Goal: Task Accomplishment & Management: Manage account settings

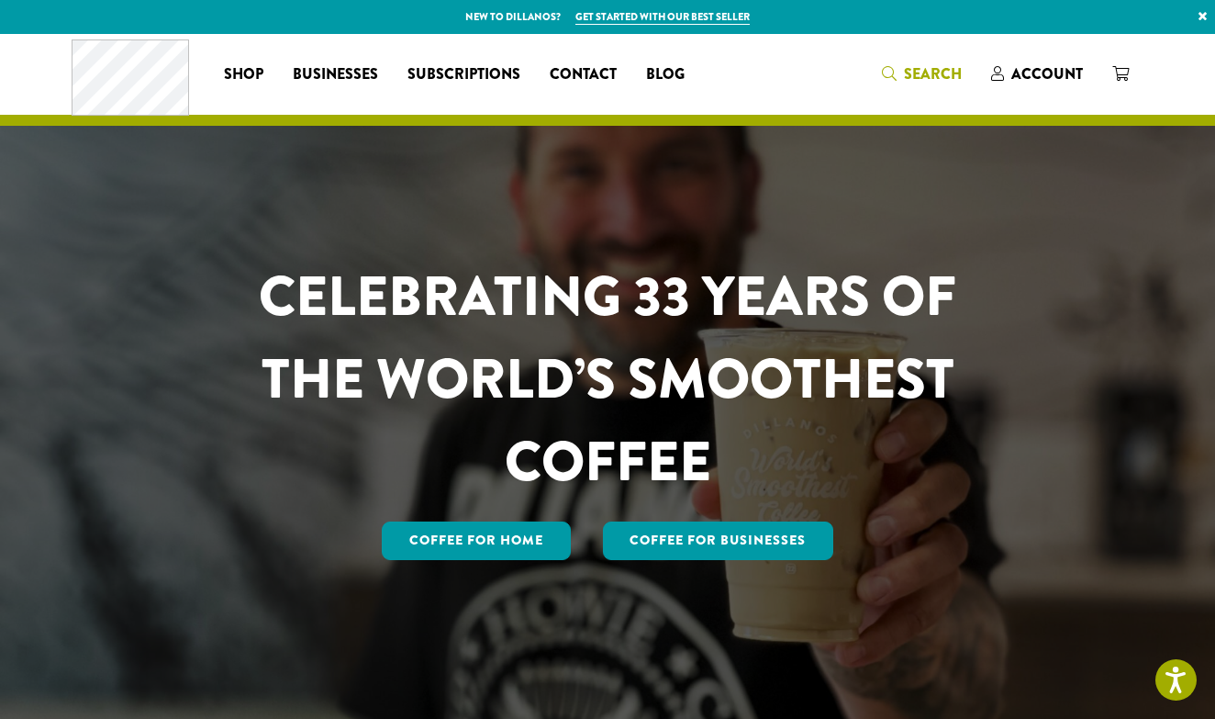
click at [934, 82] on span "Search" at bounding box center [933, 73] width 58 height 21
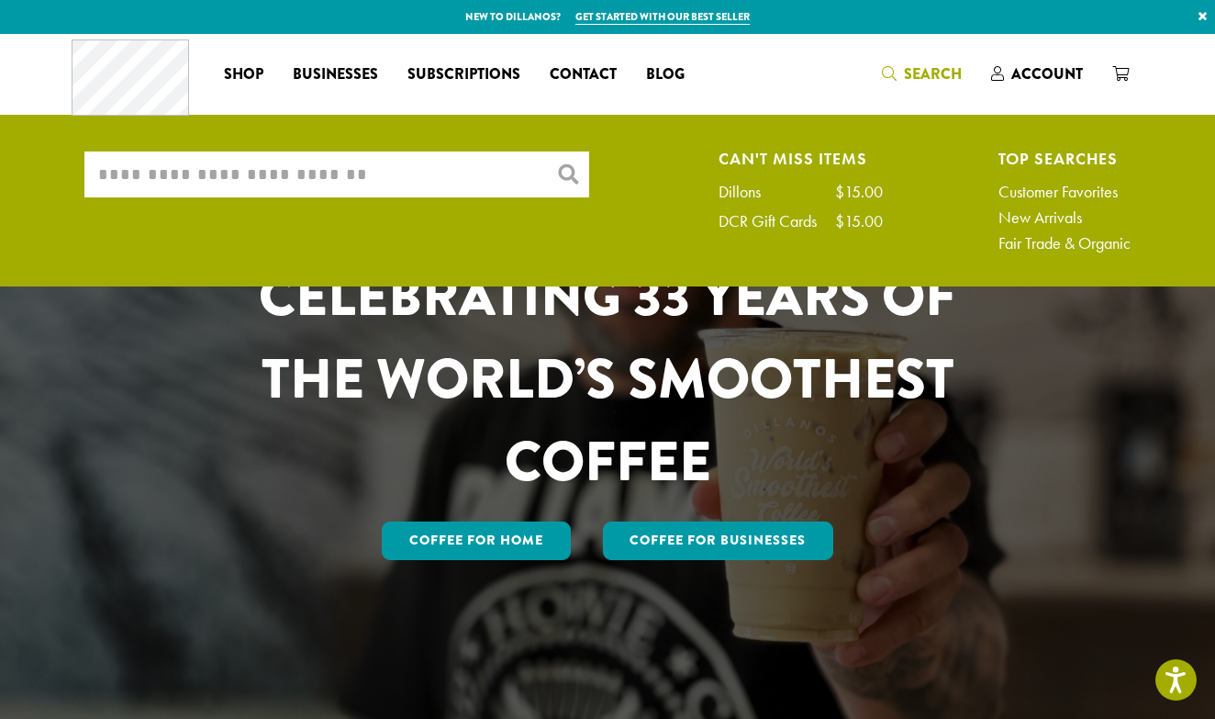
click at [469, 173] on input "What are you searching for?" at bounding box center [336, 174] width 505 height 46
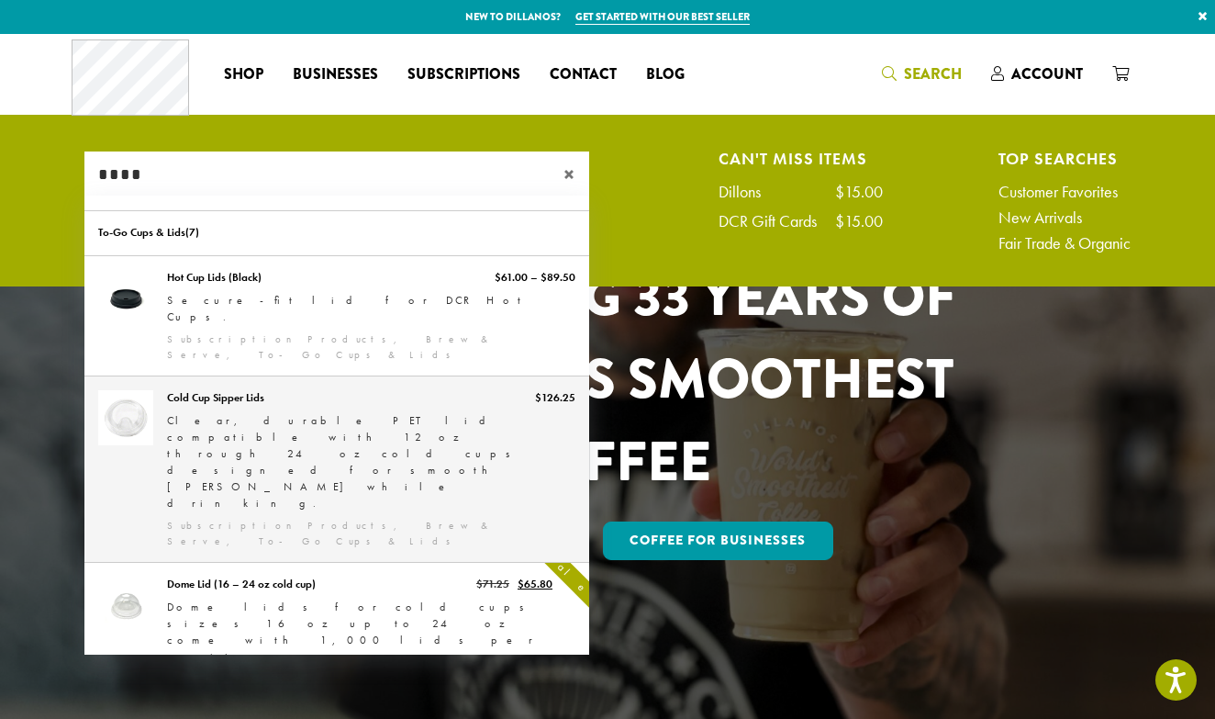
type input "****"
click at [347, 407] on link "Cold Cup Sipper Lids" at bounding box center [336, 468] width 505 height 185
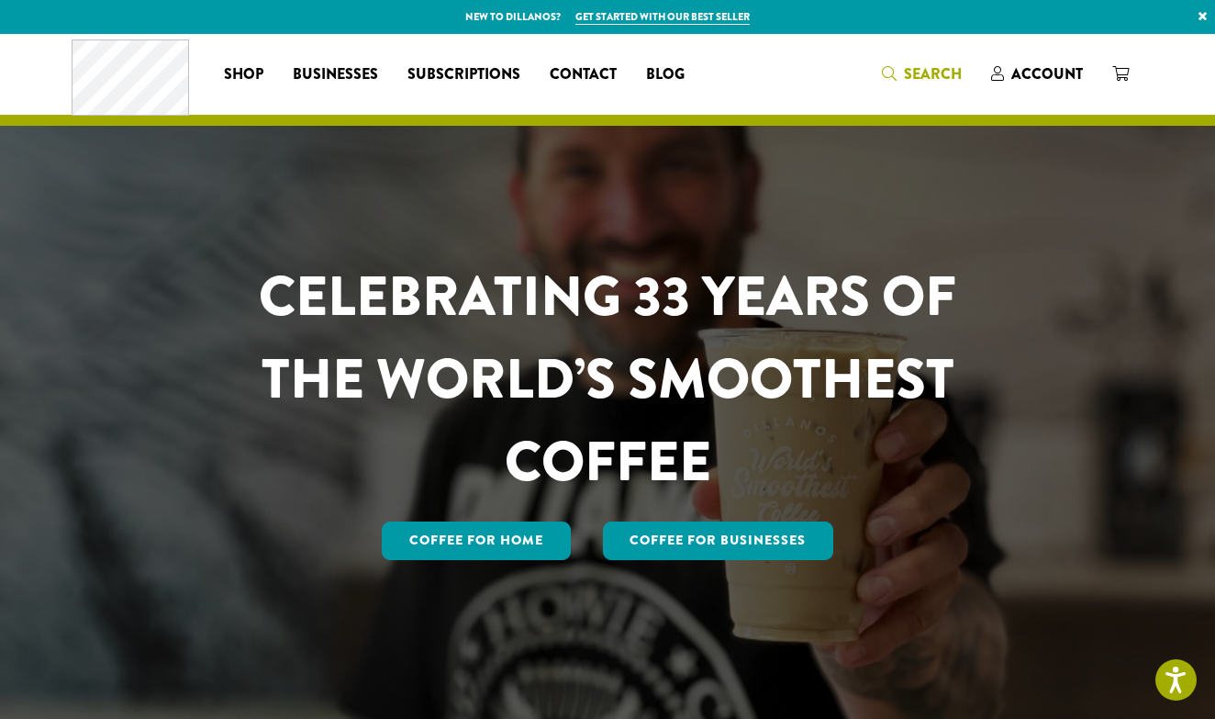
click at [925, 73] on span "Search" at bounding box center [933, 73] width 58 height 21
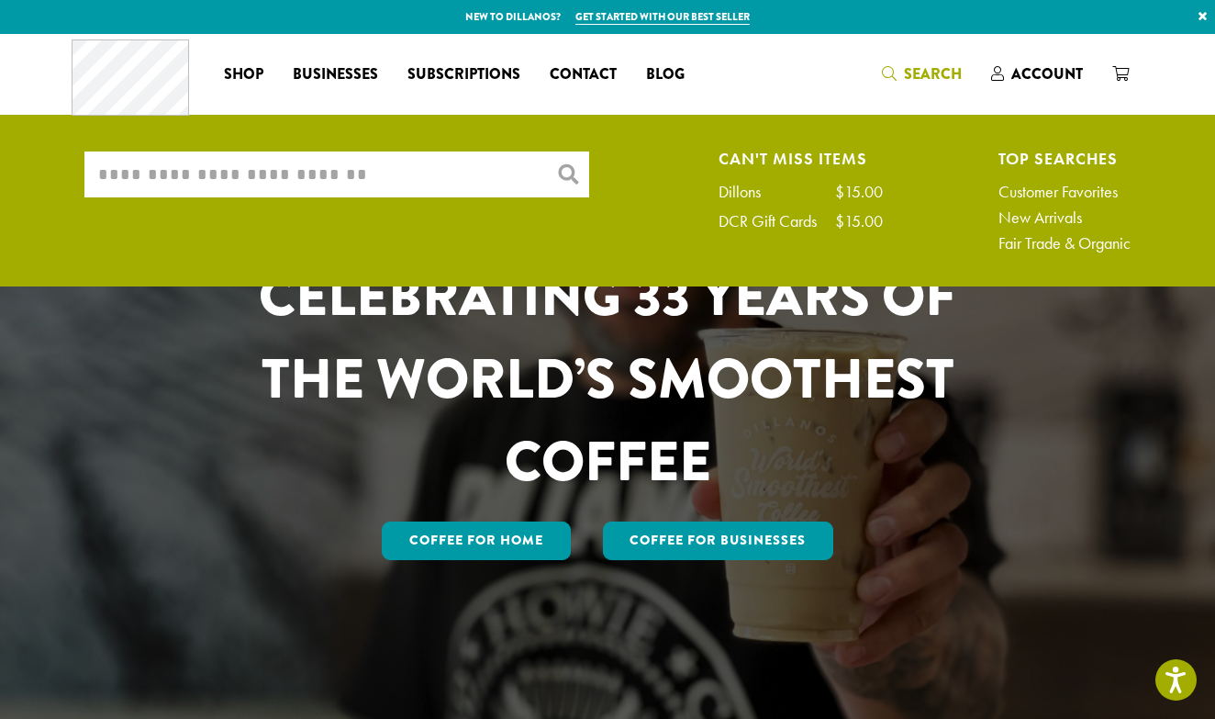
click at [482, 177] on input "What are you searching for?" at bounding box center [336, 174] width 505 height 46
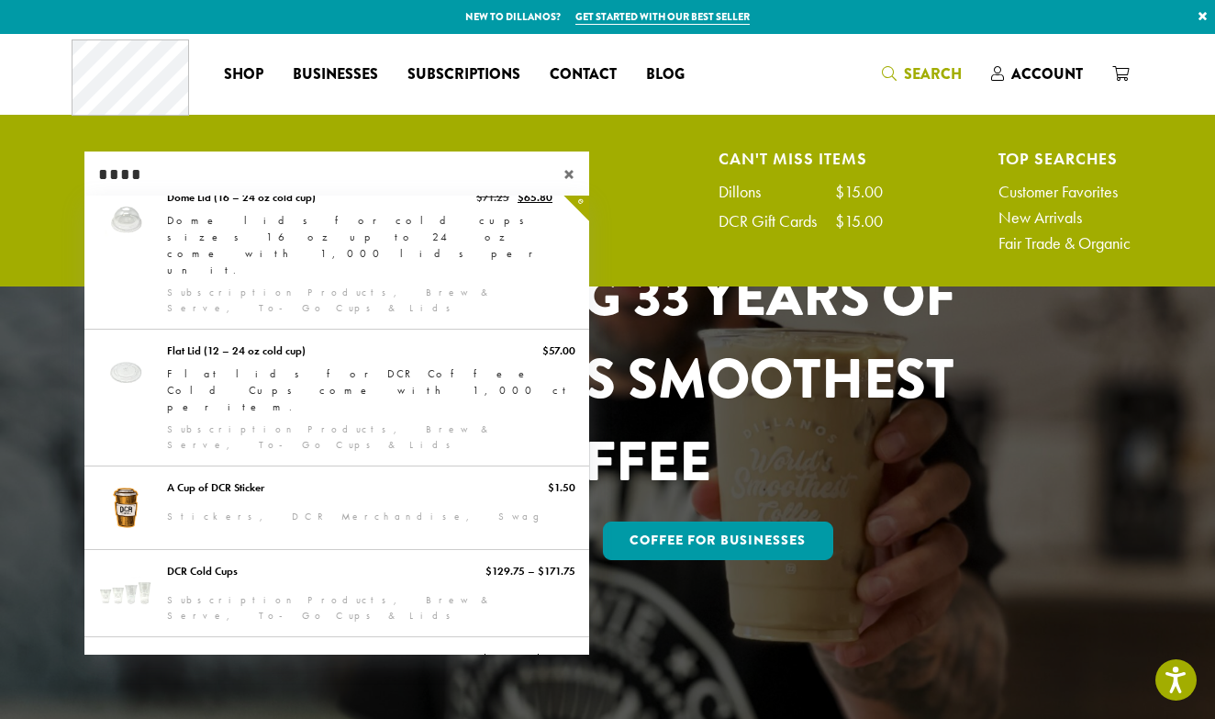
scroll to position [394, 0]
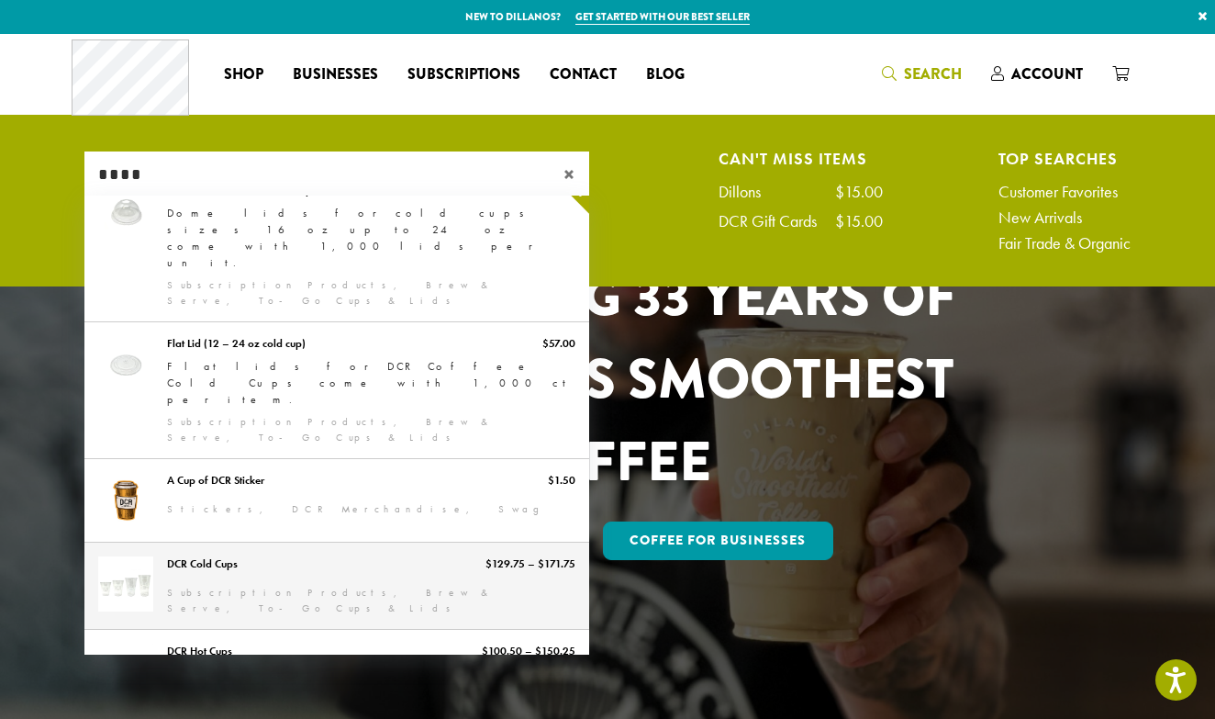
type input "****"
click at [342, 542] on link "DCR Cold Cups" at bounding box center [336, 585] width 505 height 86
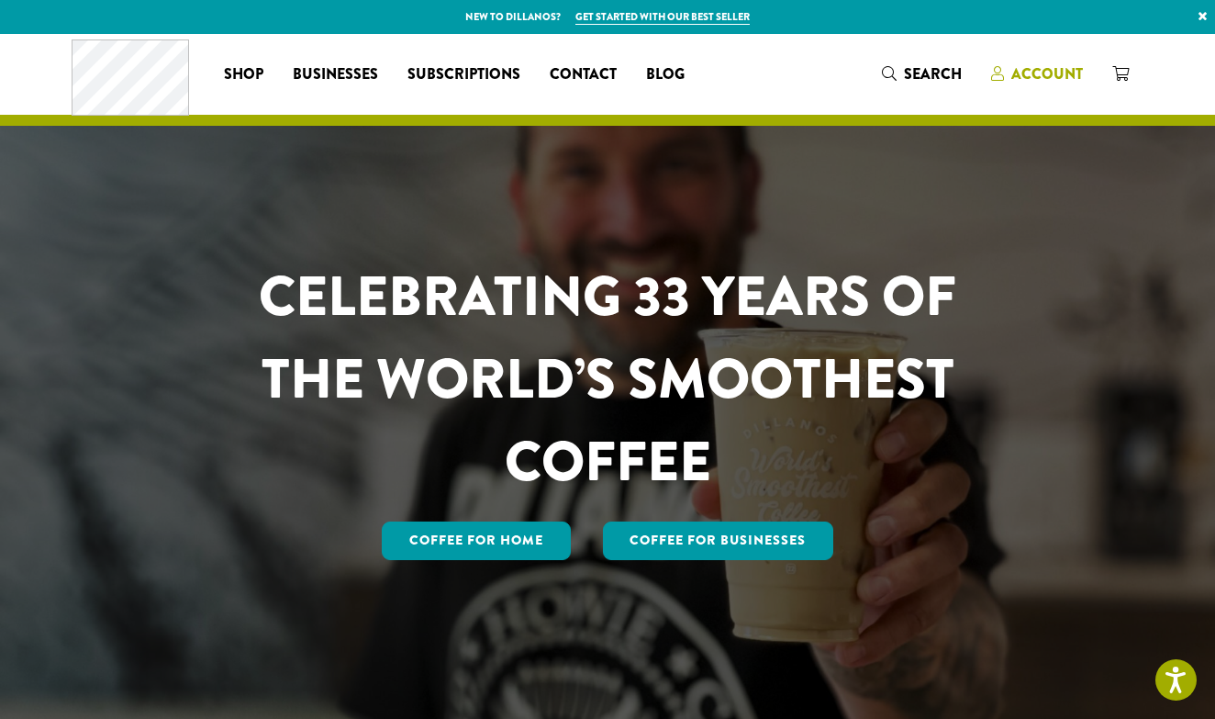
click at [1018, 72] on span "Account" at bounding box center [1047, 73] width 72 height 21
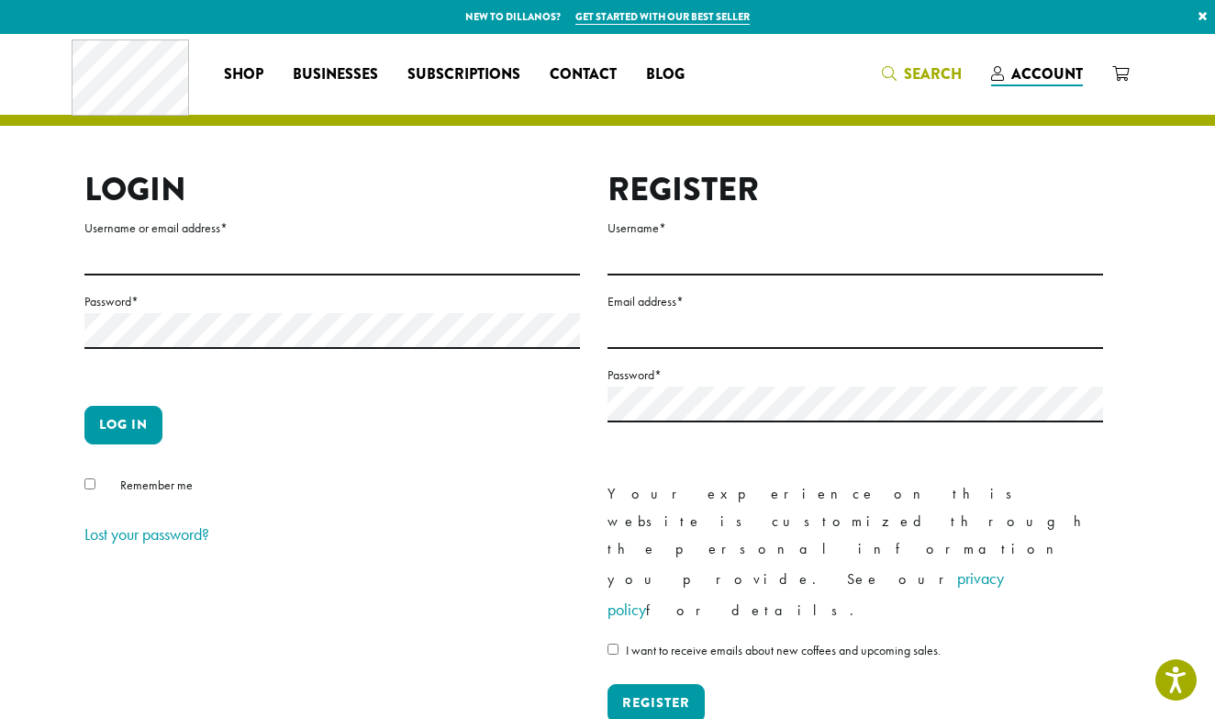
click at [917, 83] on span "Search" at bounding box center [933, 73] width 58 height 21
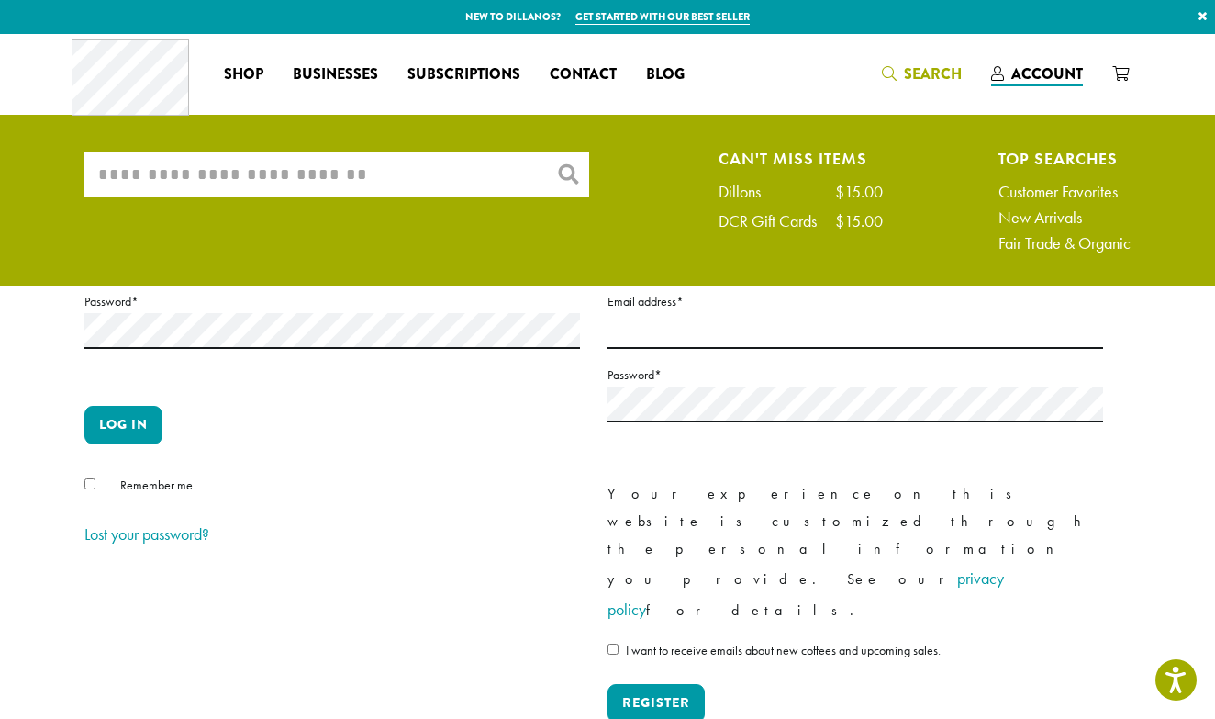
click at [472, 168] on input "What are you searching for?" at bounding box center [336, 174] width 505 height 46
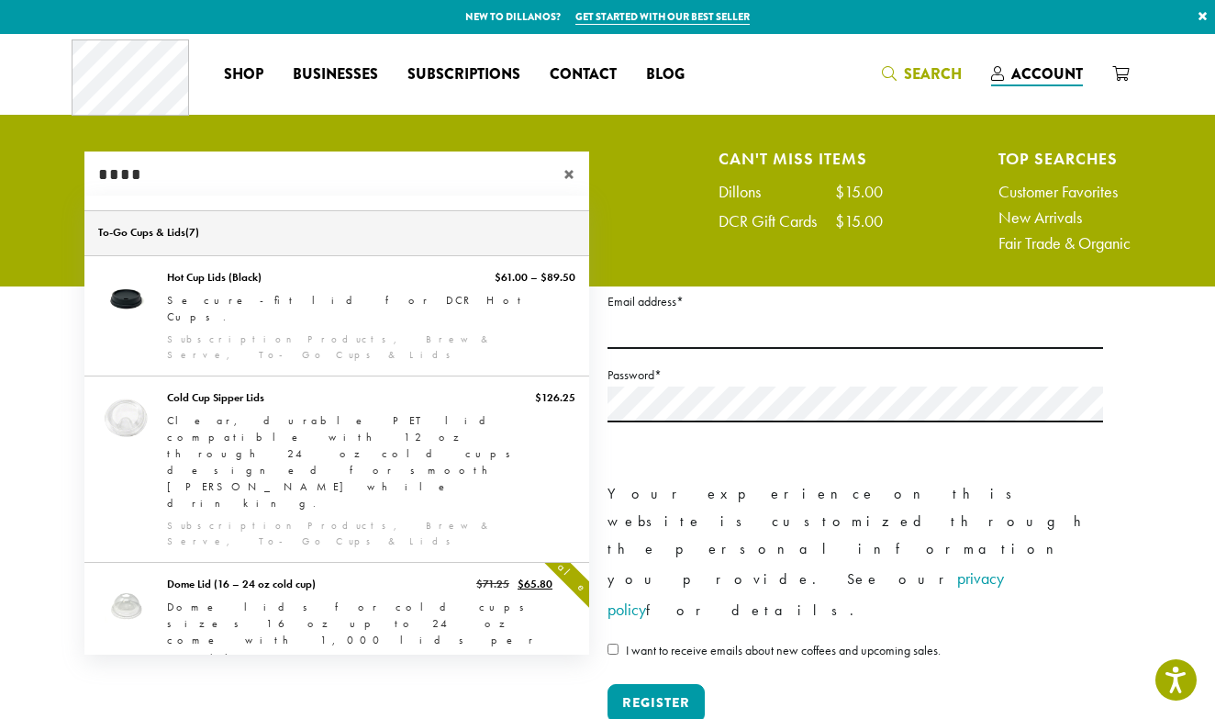
type input "****"
click at [362, 248] on link "To-Go Cups & Lids" at bounding box center [336, 233] width 505 height 44
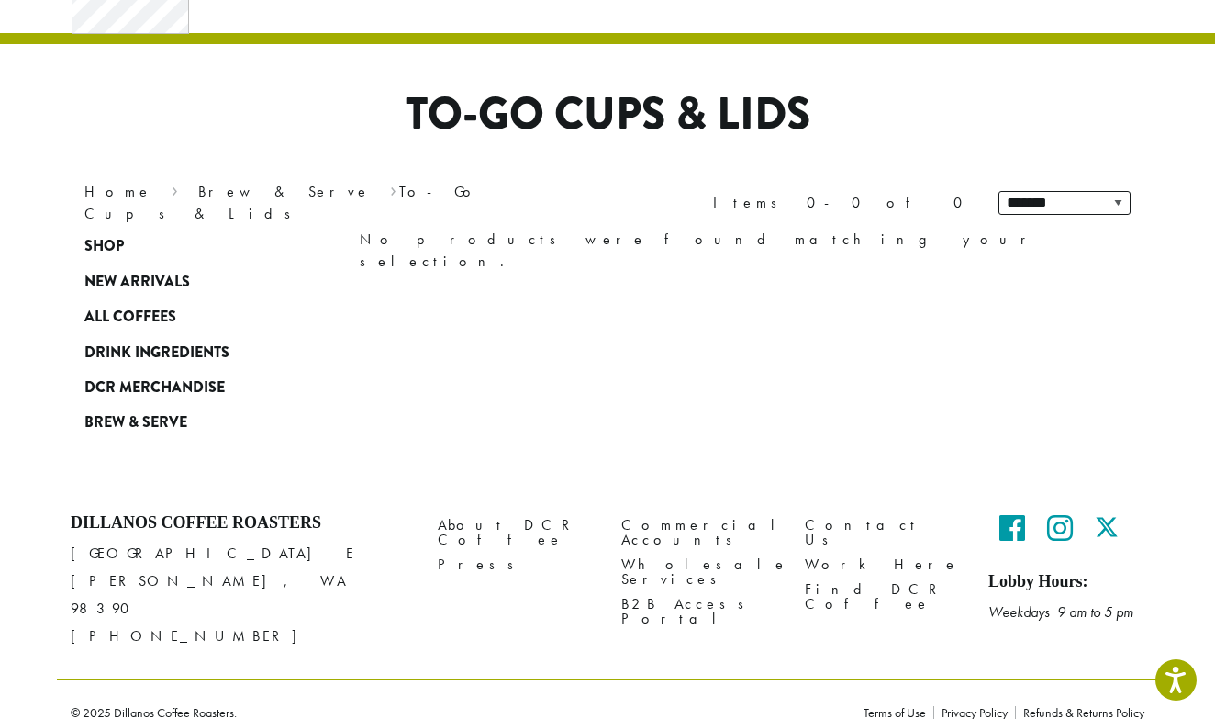
scroll to position [81, 0]
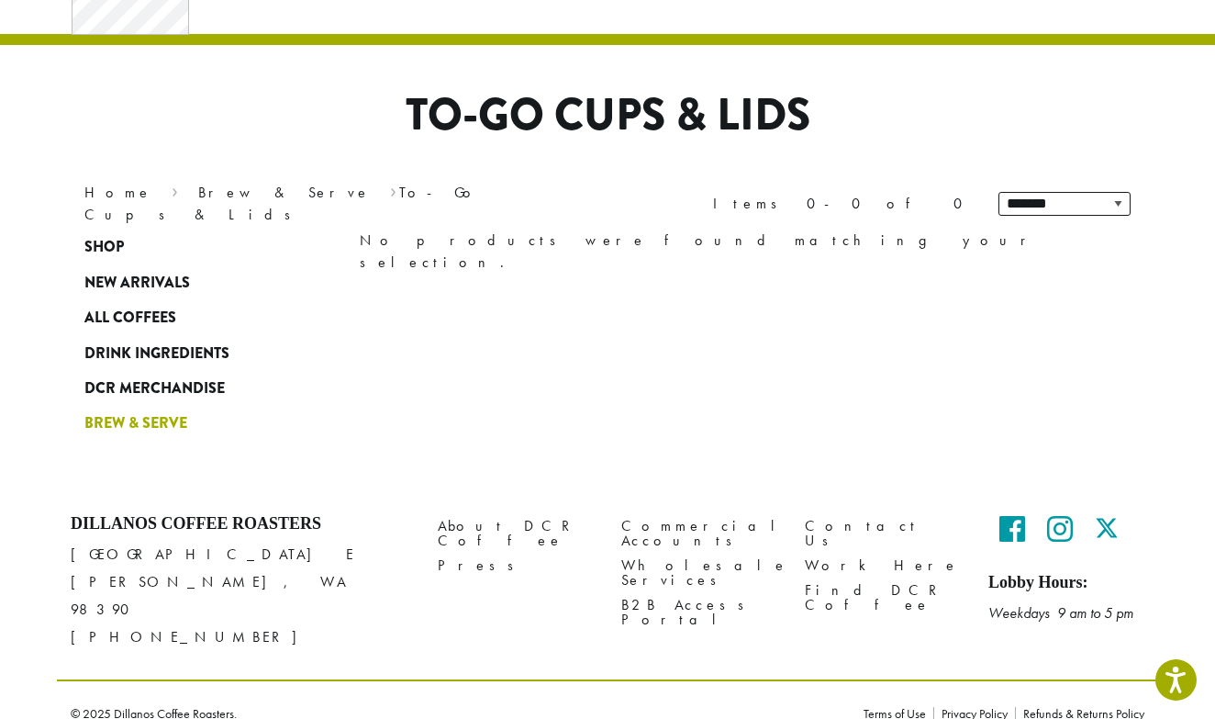
click at [164, 423] on span "Brew & Serve" at bounding box center [135, 423] width 103 height 23
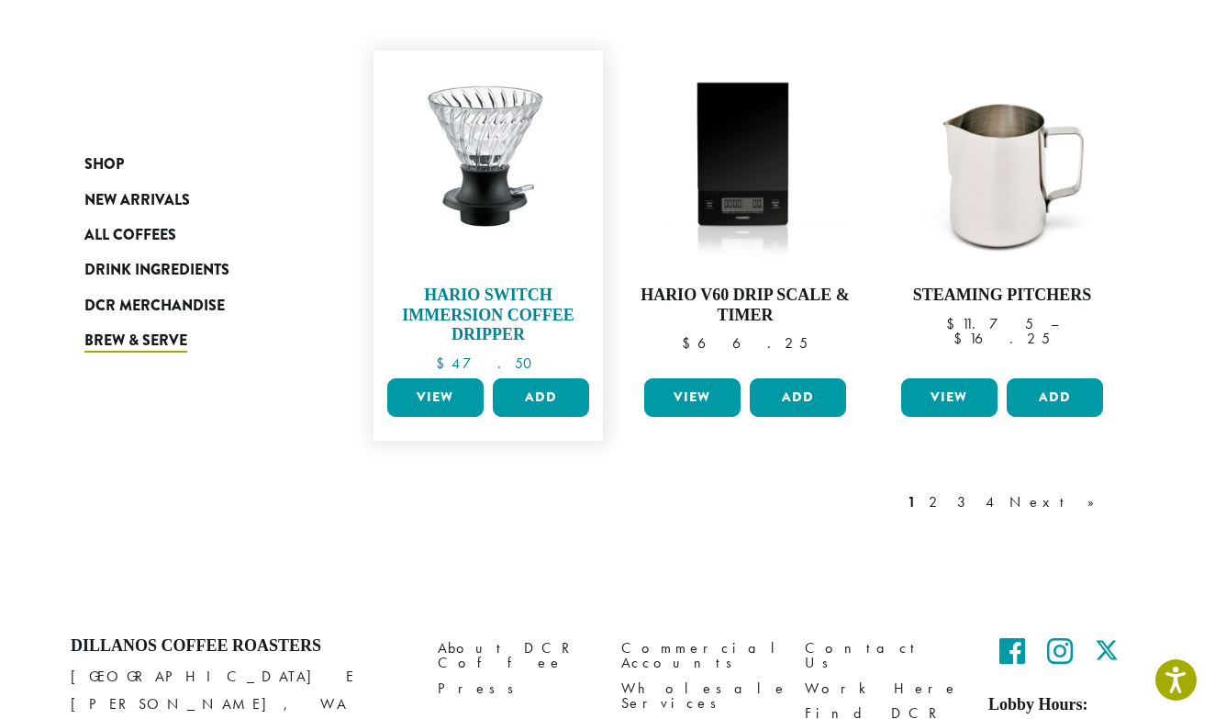
scroll to position [1490, 0]
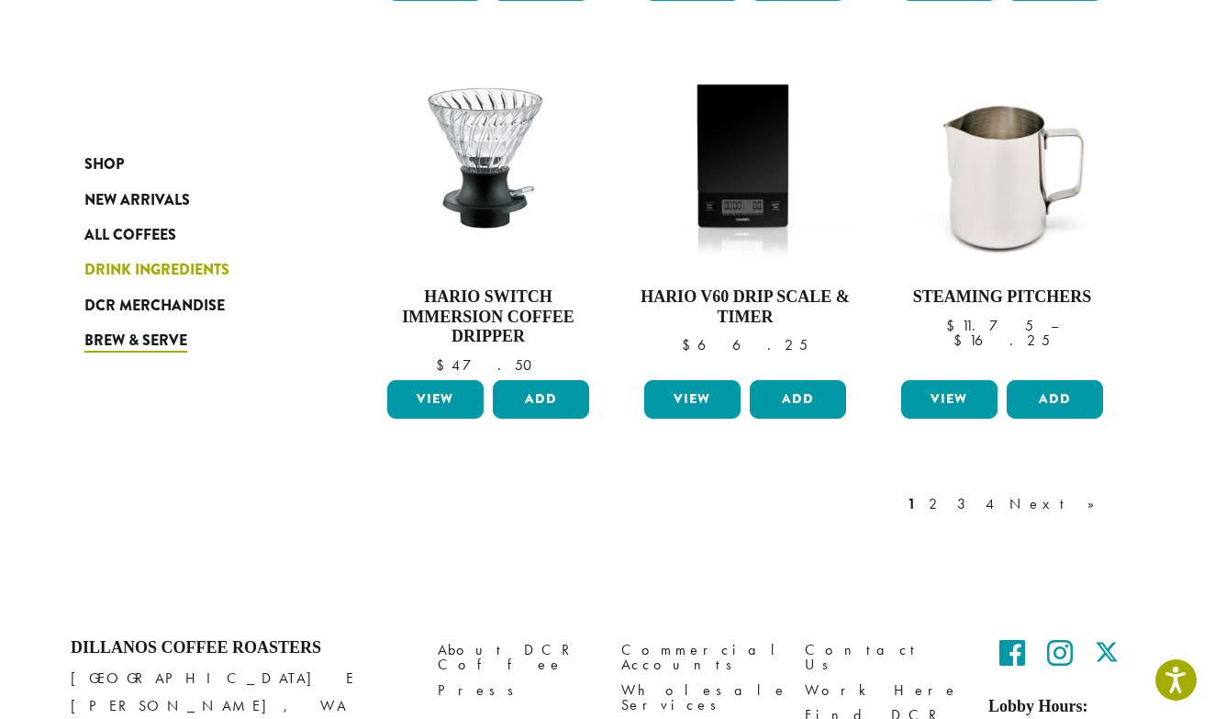
click at [173, 274] on span "Drink Ingredients" at bounding box center [156, 270] width 145 height 23
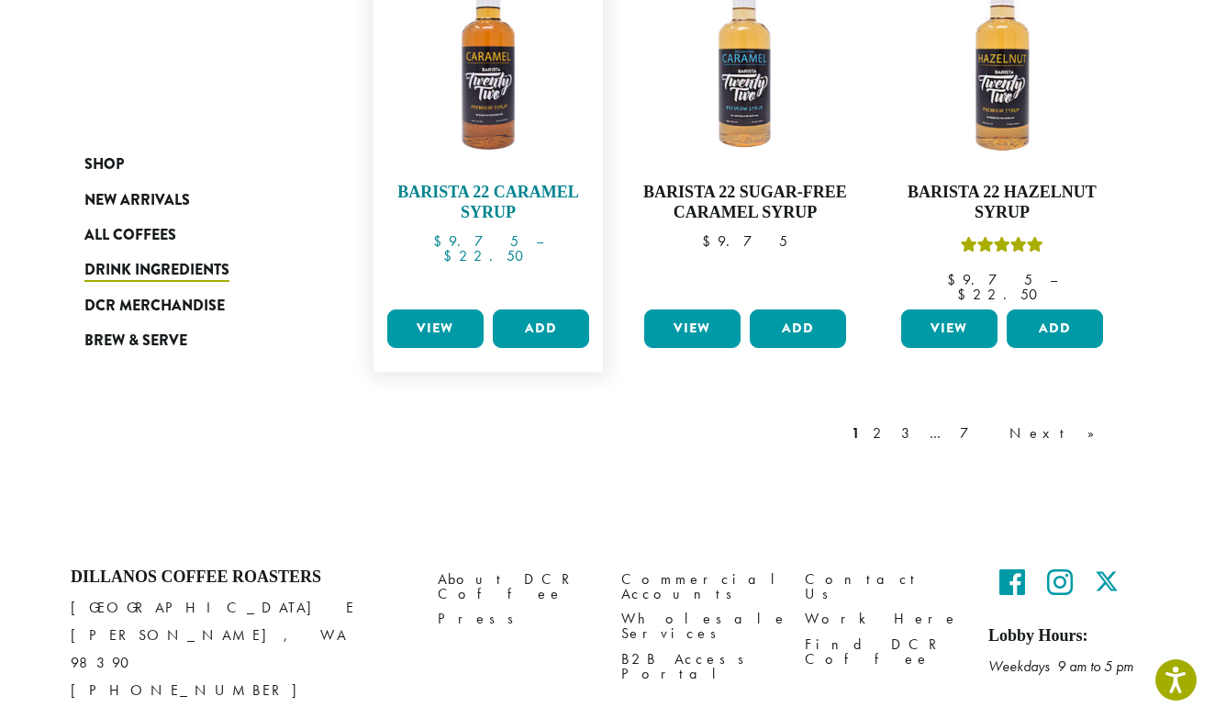
scroll to position [1627, 0]
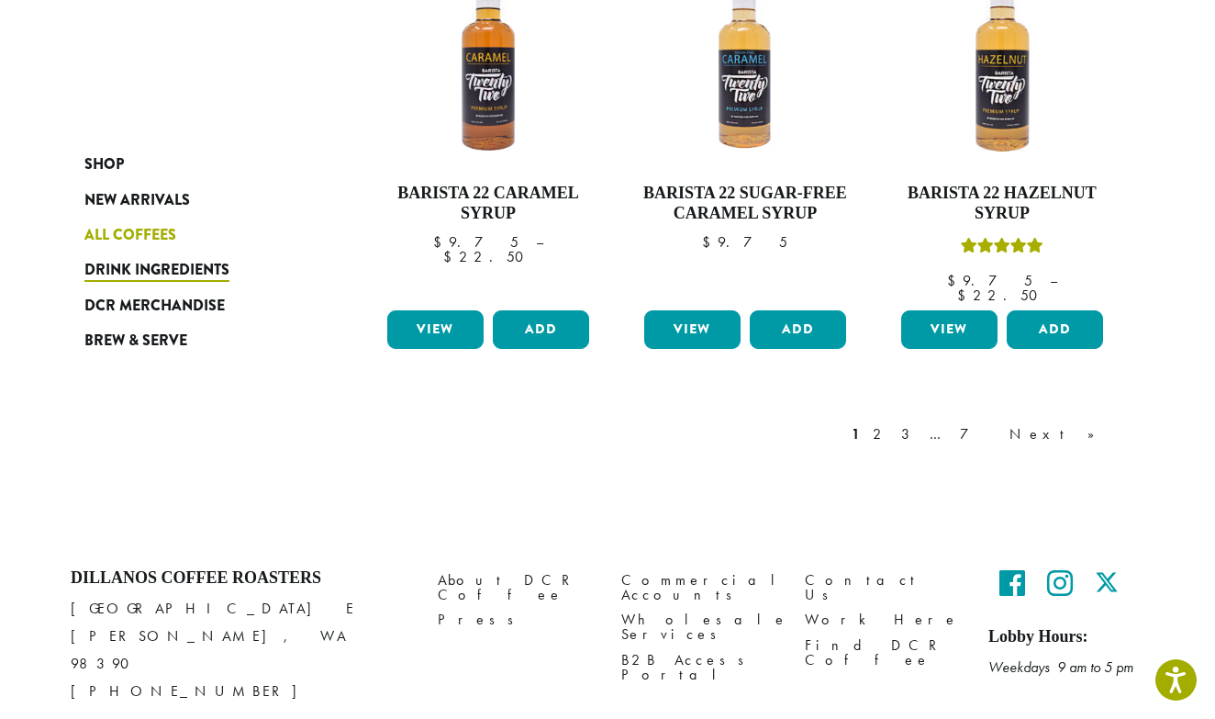
click at [150, 233] on span "All Coffees" at bounding box center [130, 235] width 92 height 23
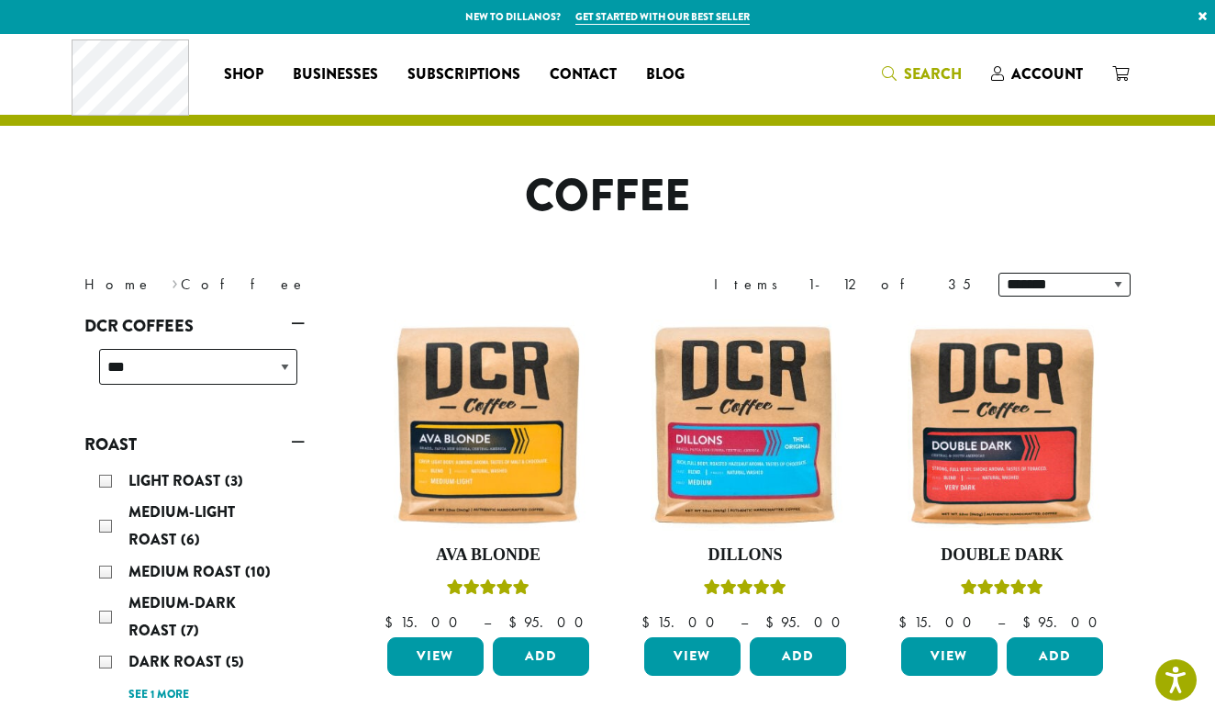
click at [917, 76] on span "Search" at bounding box center [933, 73] width 58 height 21
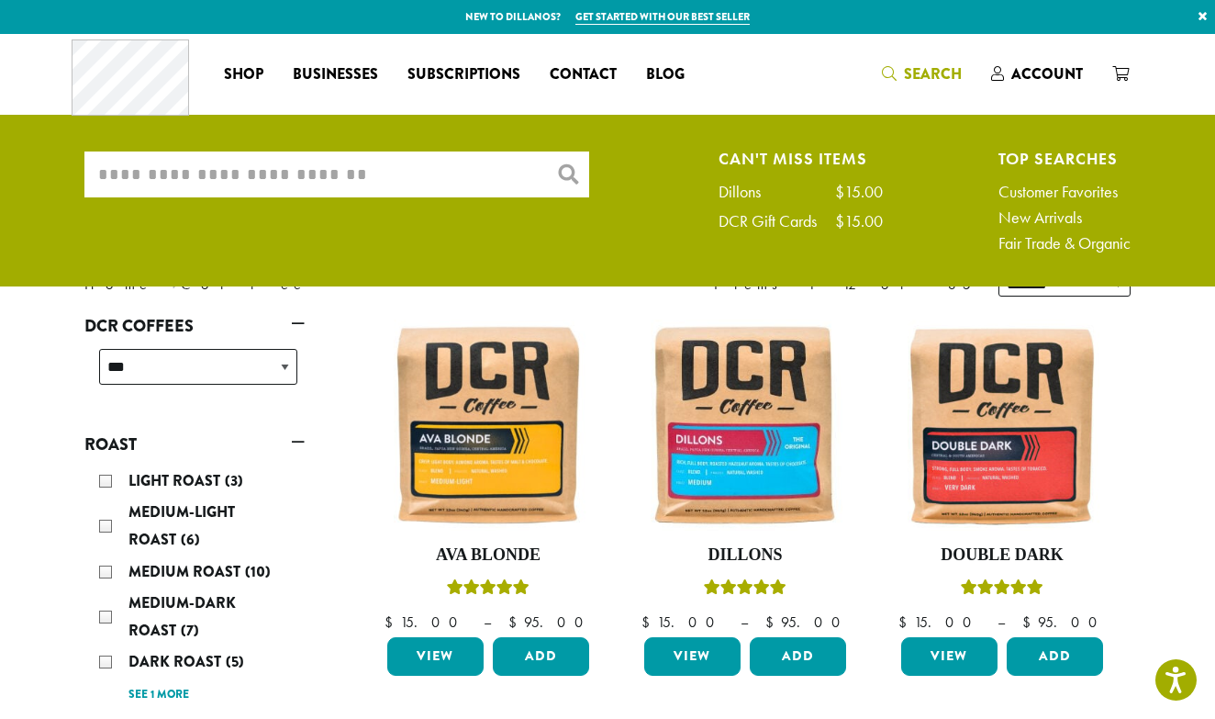
click at [379, 173] on input "What are you searching for?" at bounding box center [336, 174] width 505 height 46
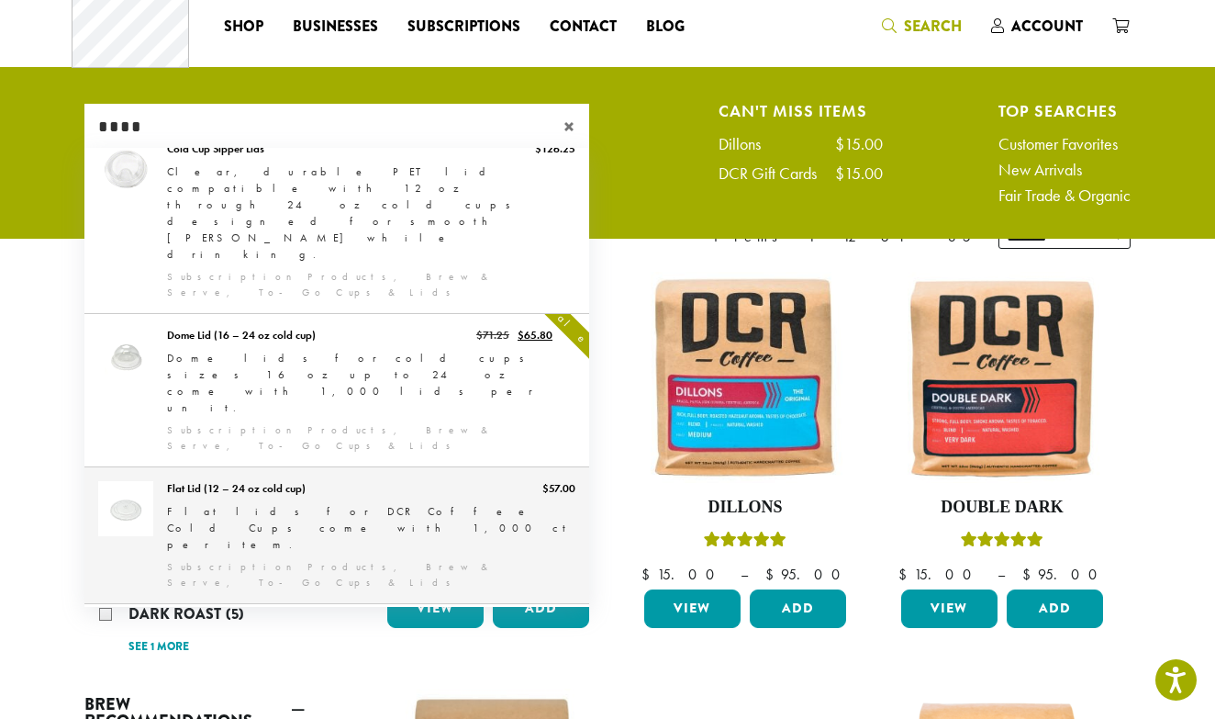
scroll to position [206, 0]
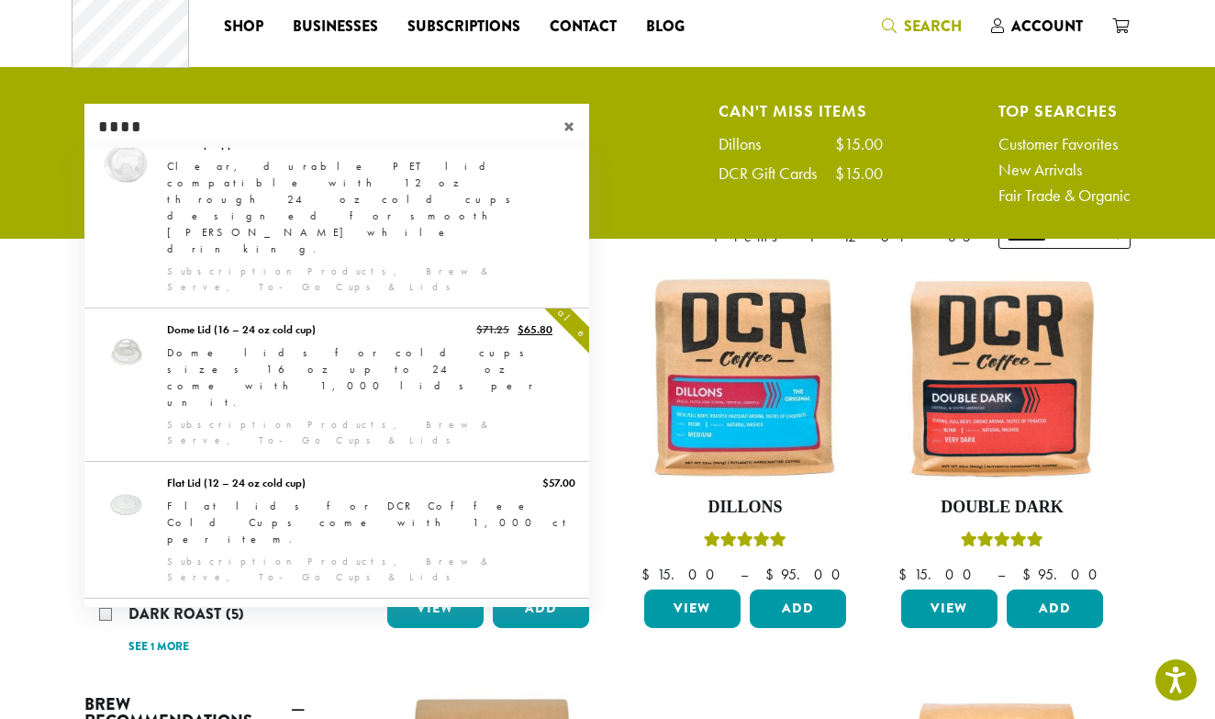
type input "****"
click at [436, 682] on link "DCR Cold Cups" at bounding box center [336, 725] width 505 height 86
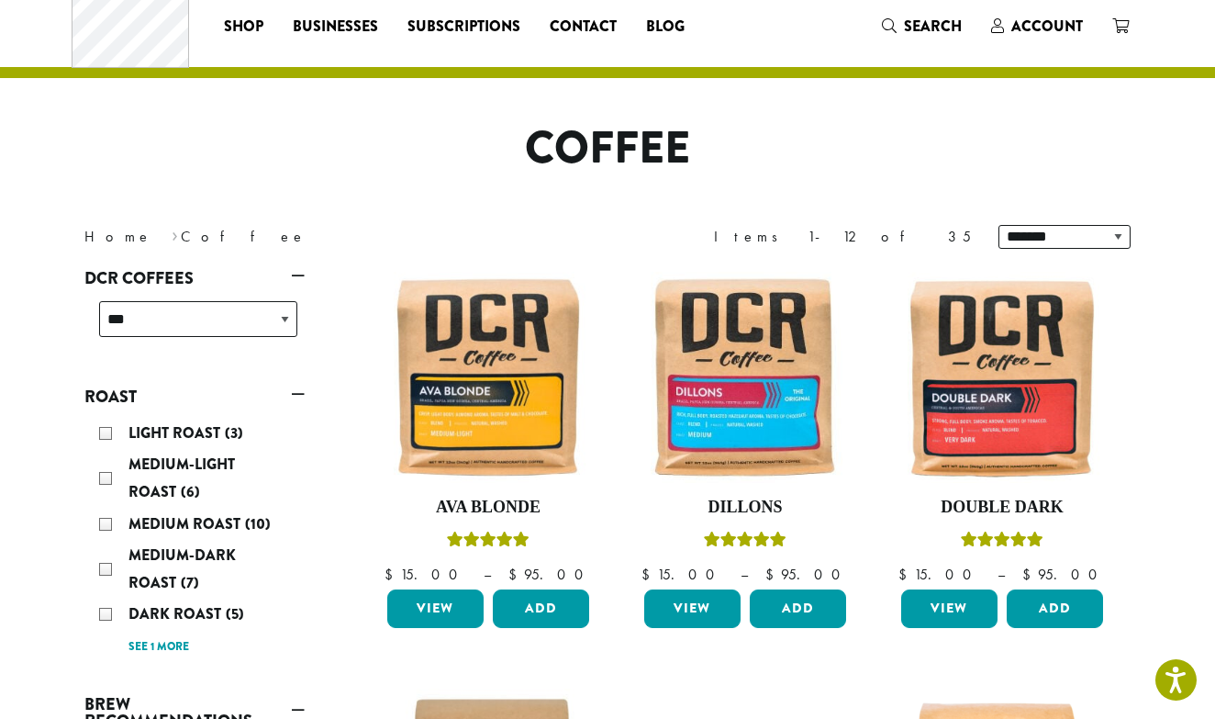
click at [436, 490] on link "Ava Blonde $ 15.00 – $ 95.00 Price range: $15.00 through $95.00" at bounding box center [488, 427] width 211 height 310
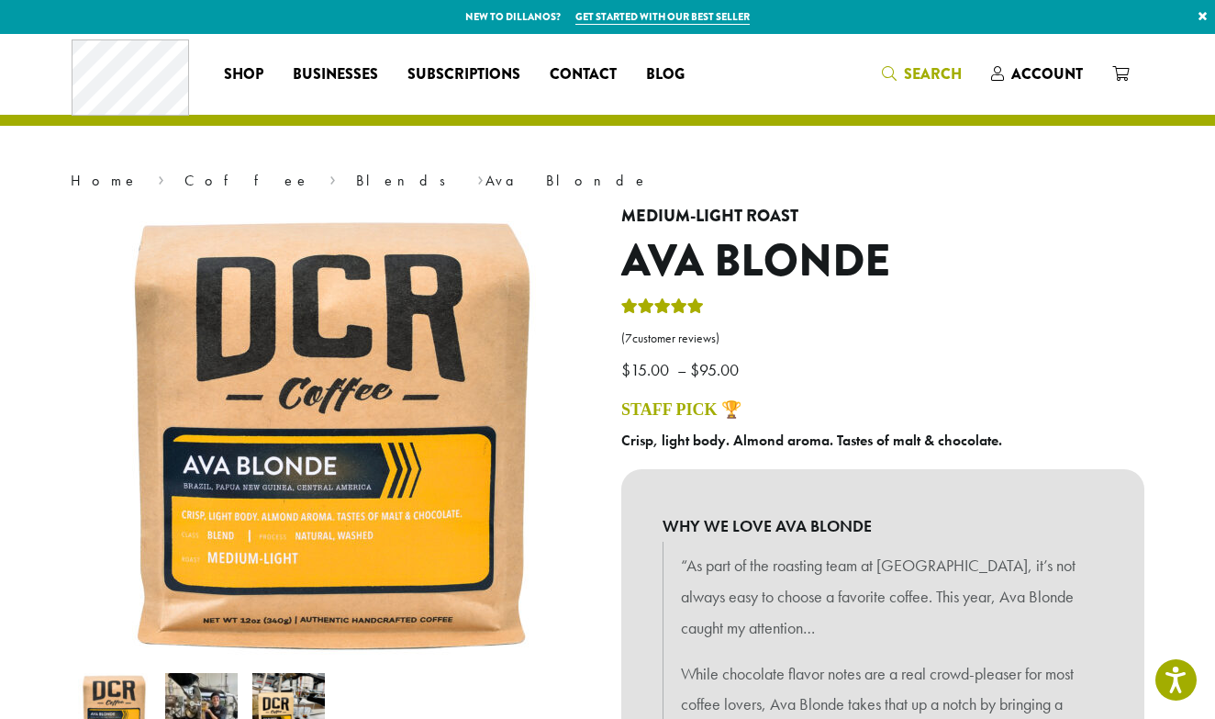
click at [934, 72] on span "Search" at bounding box center [933, 73] width 58 height 21
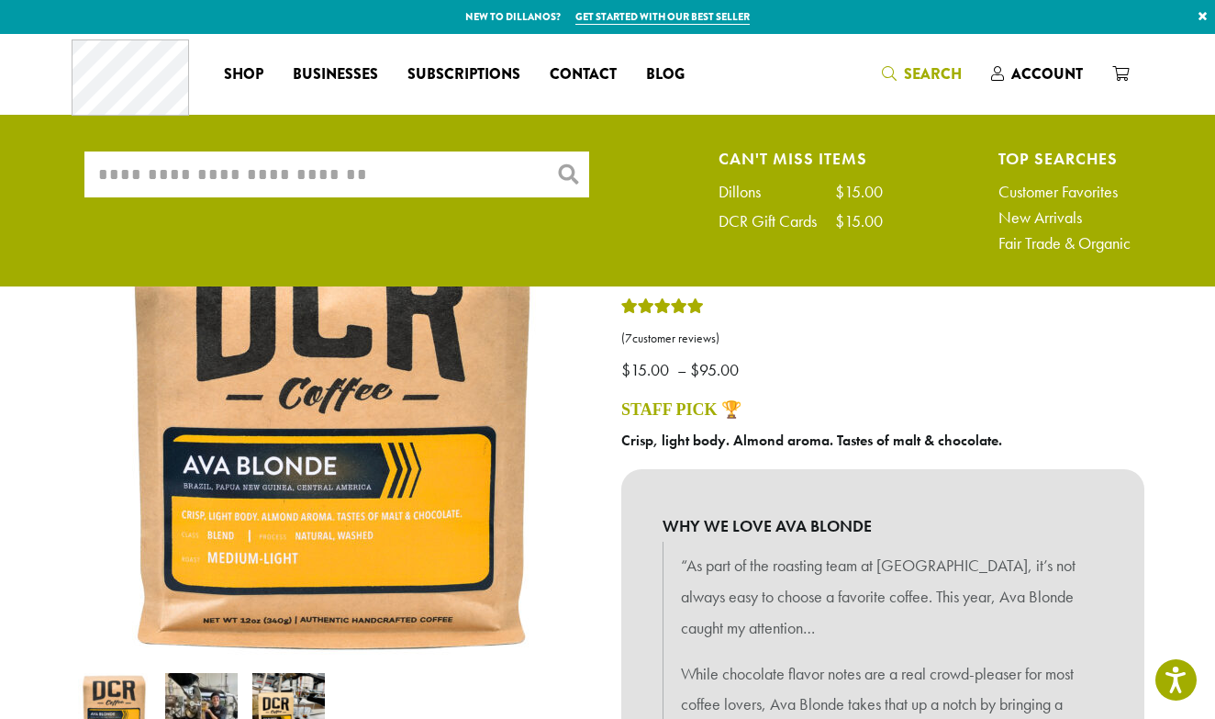
click at [502, 175] on input "What are you searching for?" at bounding box center [336, 174] width 505 height 46
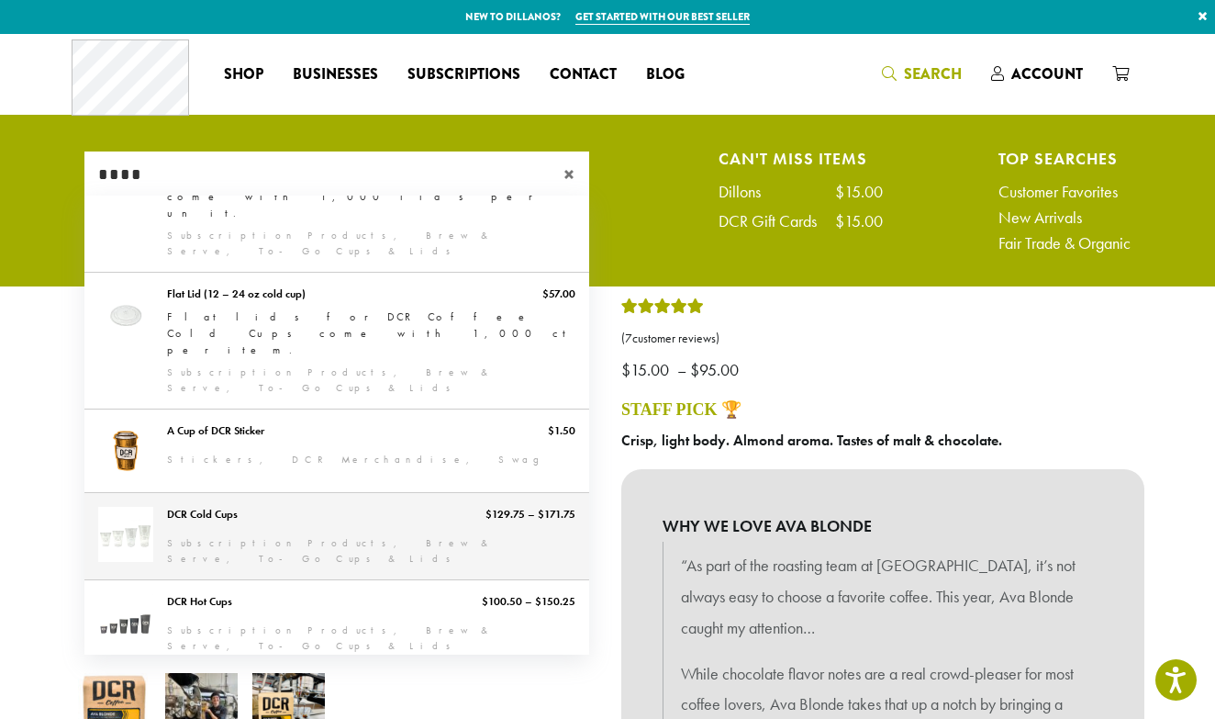
scroll to position [463, 0]
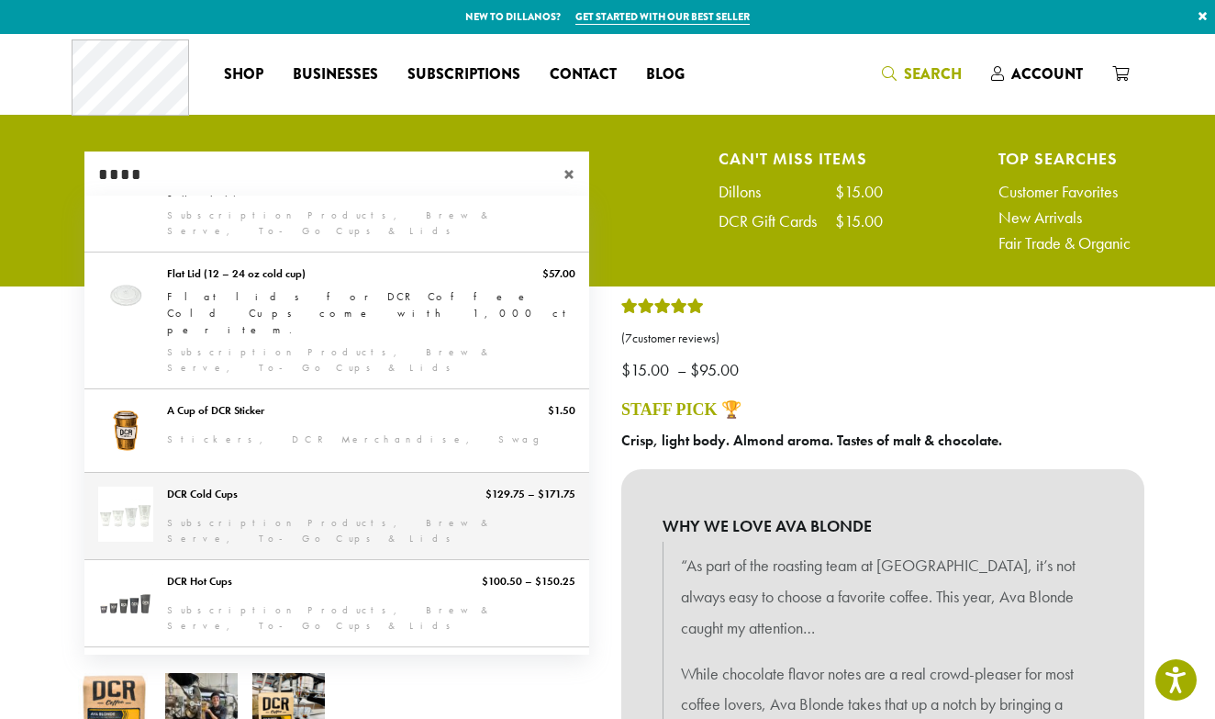
type input "****"
click at [357, 473] on link "DCR Cold Cups" at bounding box center [336, 516] width 505 height 86
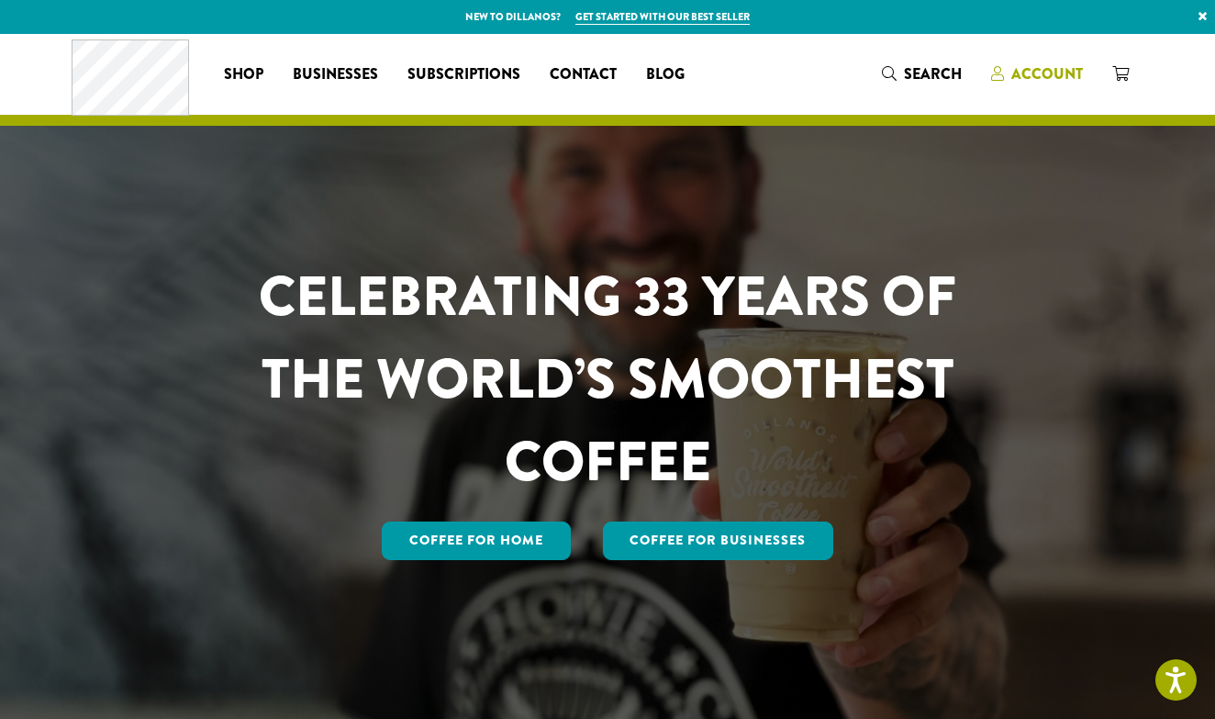
click at [1020, 76] on span "Account" at bounding box center [1047, 73] width 72 height 21
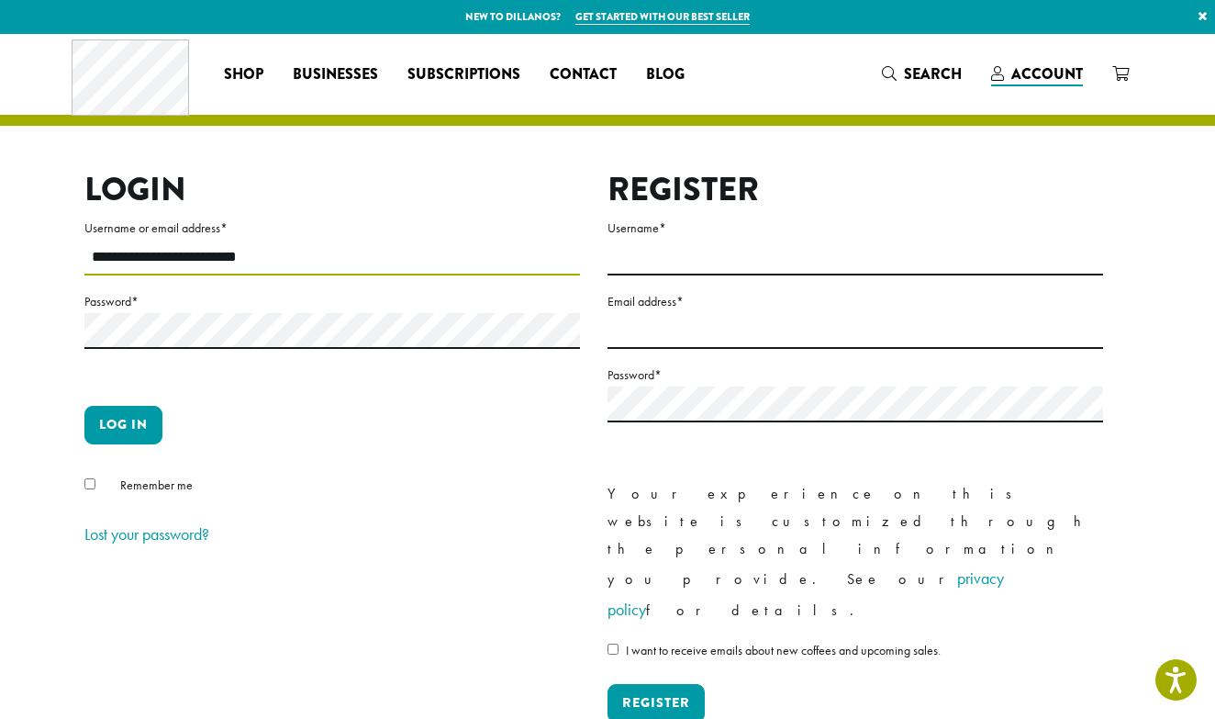
type input "**********"
click at [123, 424] on button "Log in" at bounding box center [123, 425] width 78 height 39
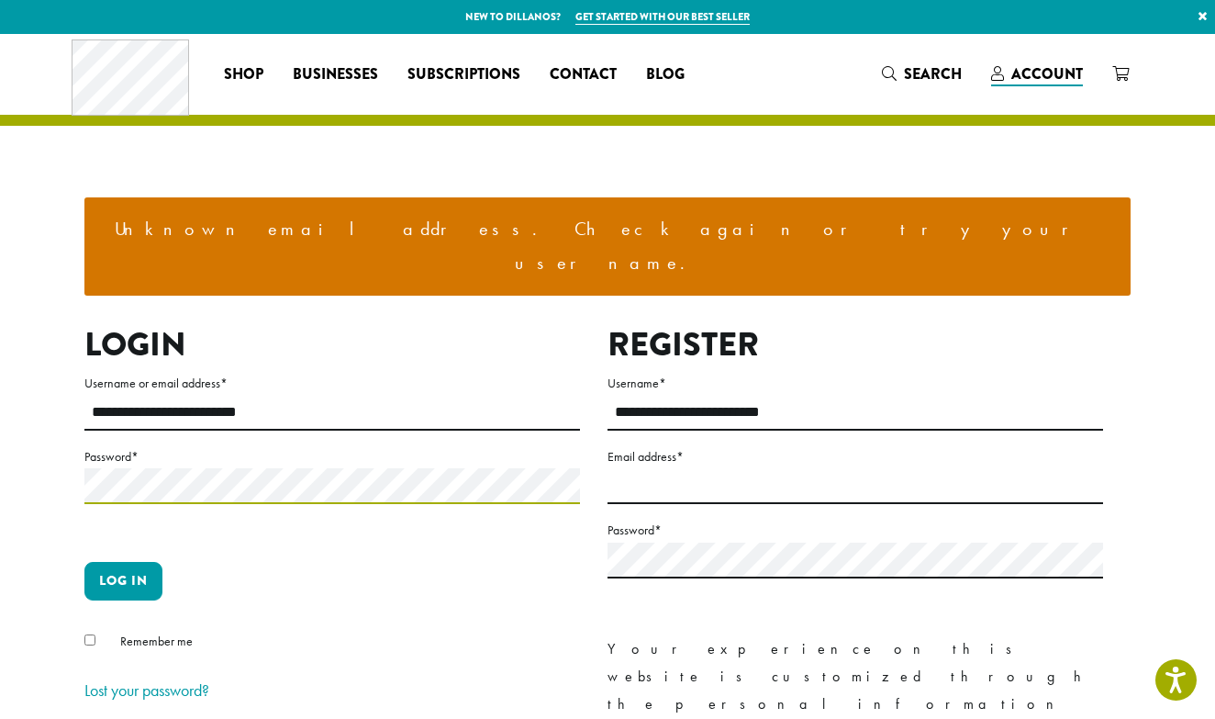
click at [123, 562] on button "Log in" at bounding box center [123, 581] width 78 height 39
click at [436, 630] on div "Remember me" at bounding box center [332, 645] width 496 height 30
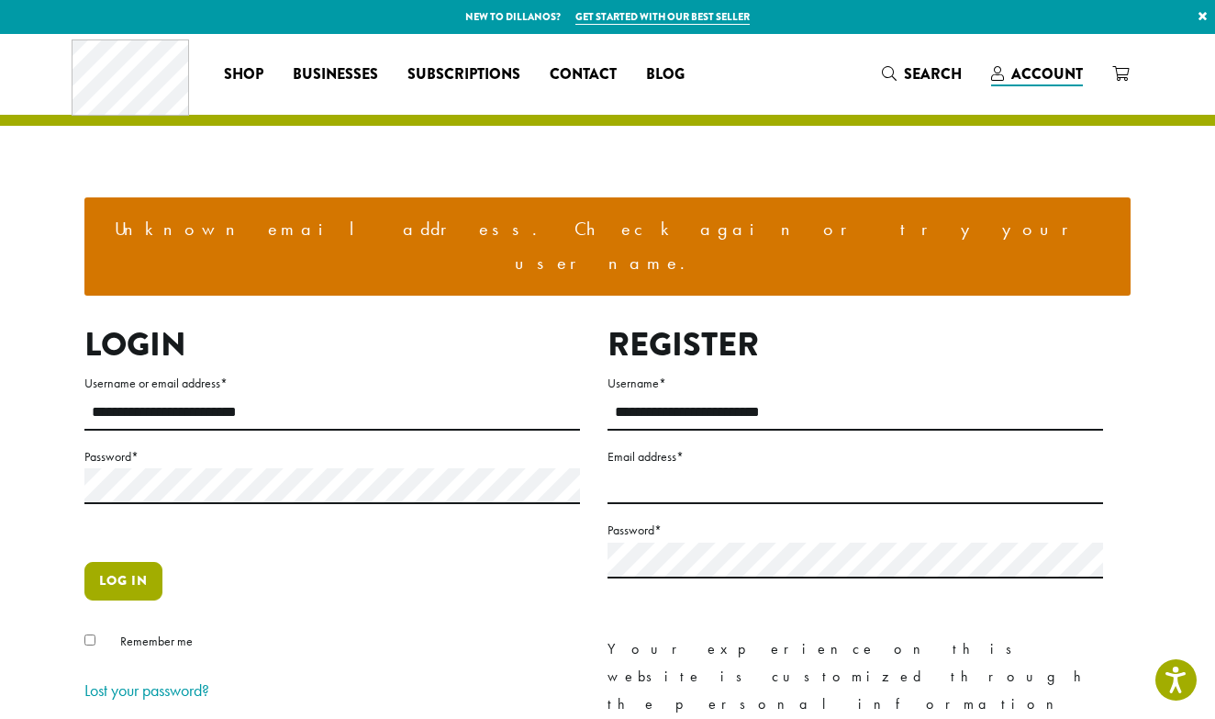
click at [147, 562] on button "Log in" at bounding box center [123, 581] width 78 height 39
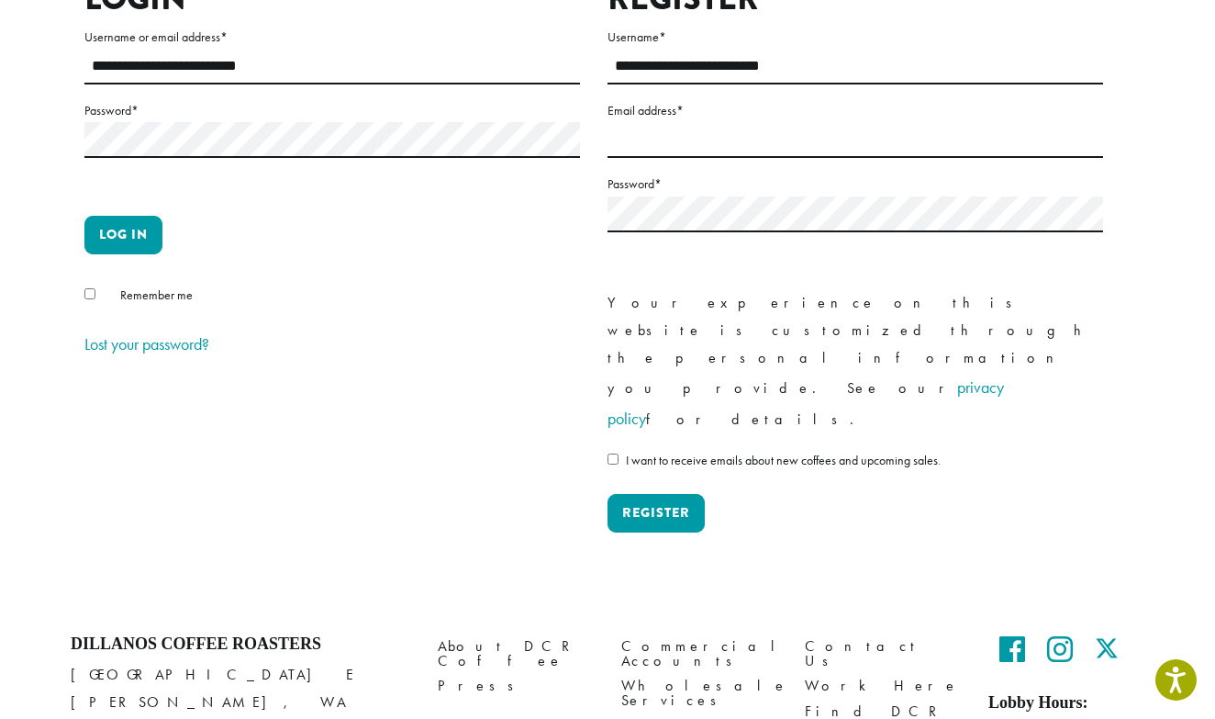
scroll to position [345, 0]
click at [690, 675] on link "Wholesale Services" at bounding box center [699, 694] width 156 height 39
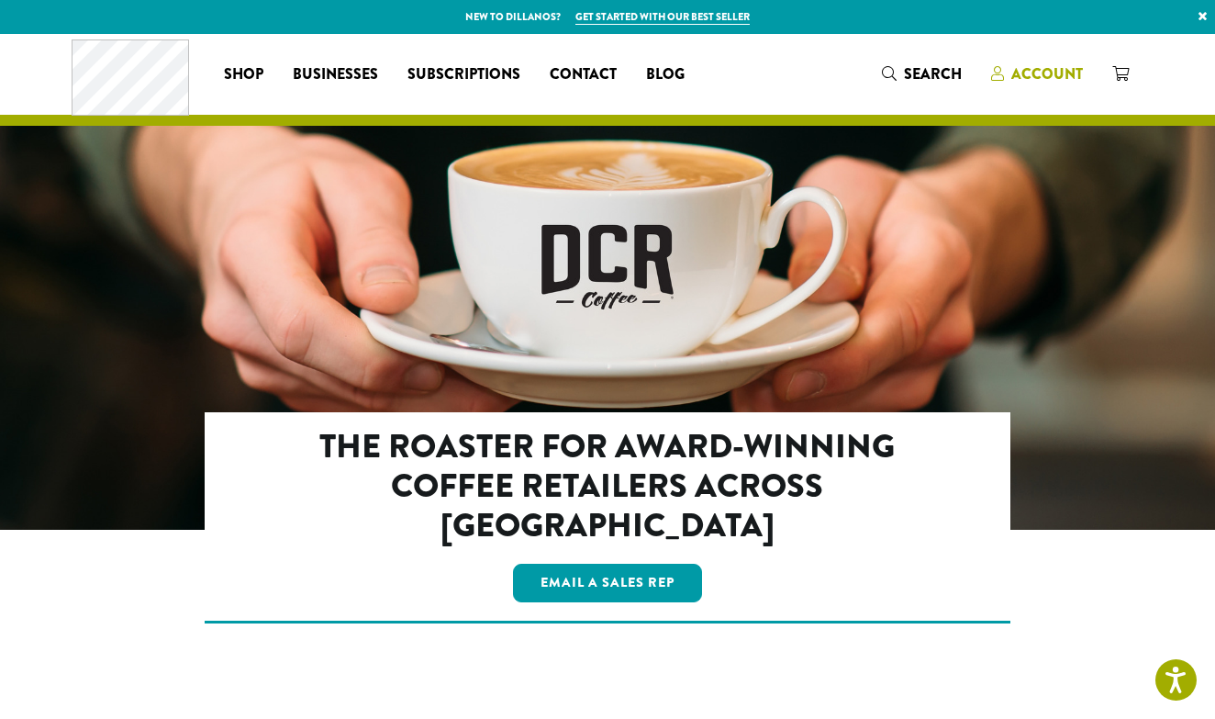
click at [1043, 76] on span "Account" at bounding box center [1047, 73] width 72 height 21
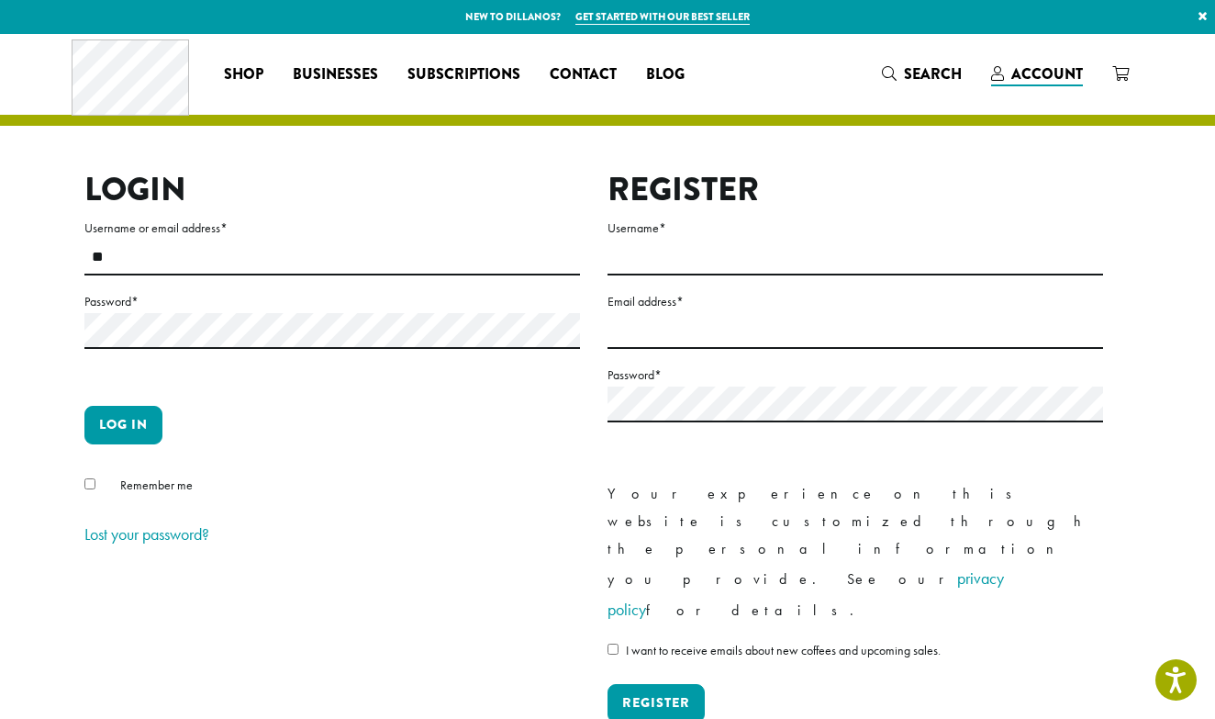
type input "*"
type input "**********"
click at [433, 460] on form "**********" at bounding box center [332, 383] width 496 height 333
click at [138, 429] on button "Log in" at bounding box center [123, 425] width 78 height 39
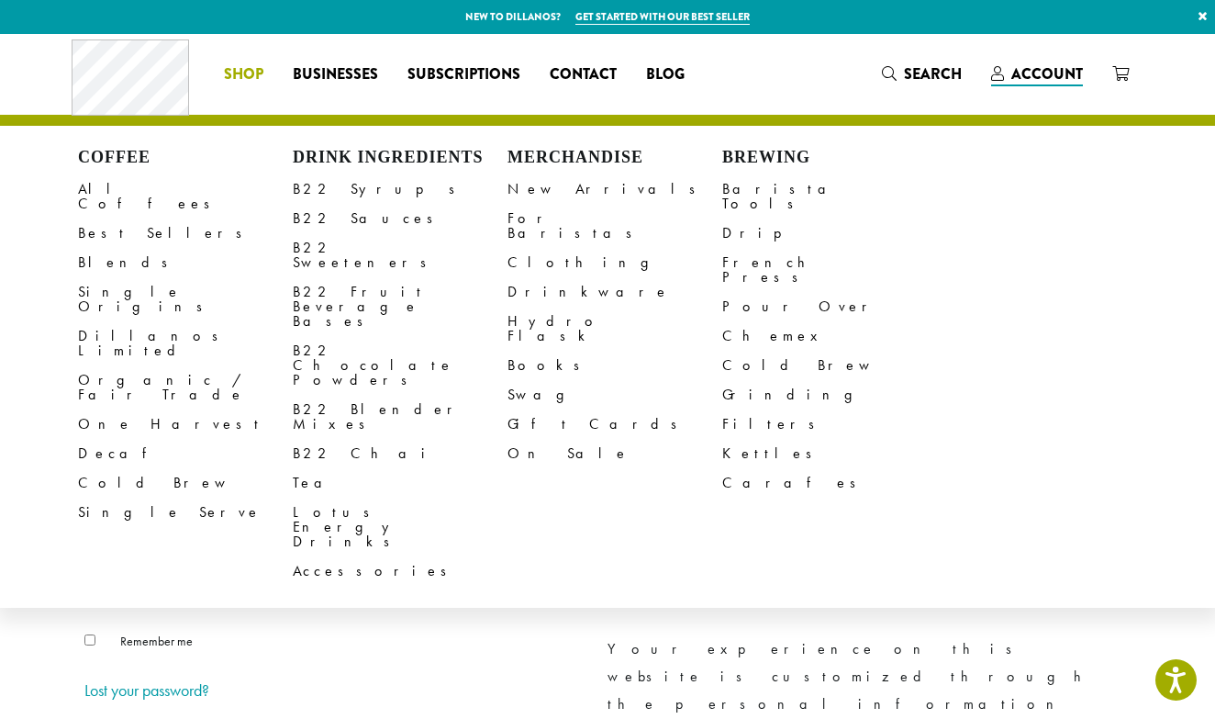
click at [252, 74] on span "Shop" at bounding box center [243, 74] width 39 height 23
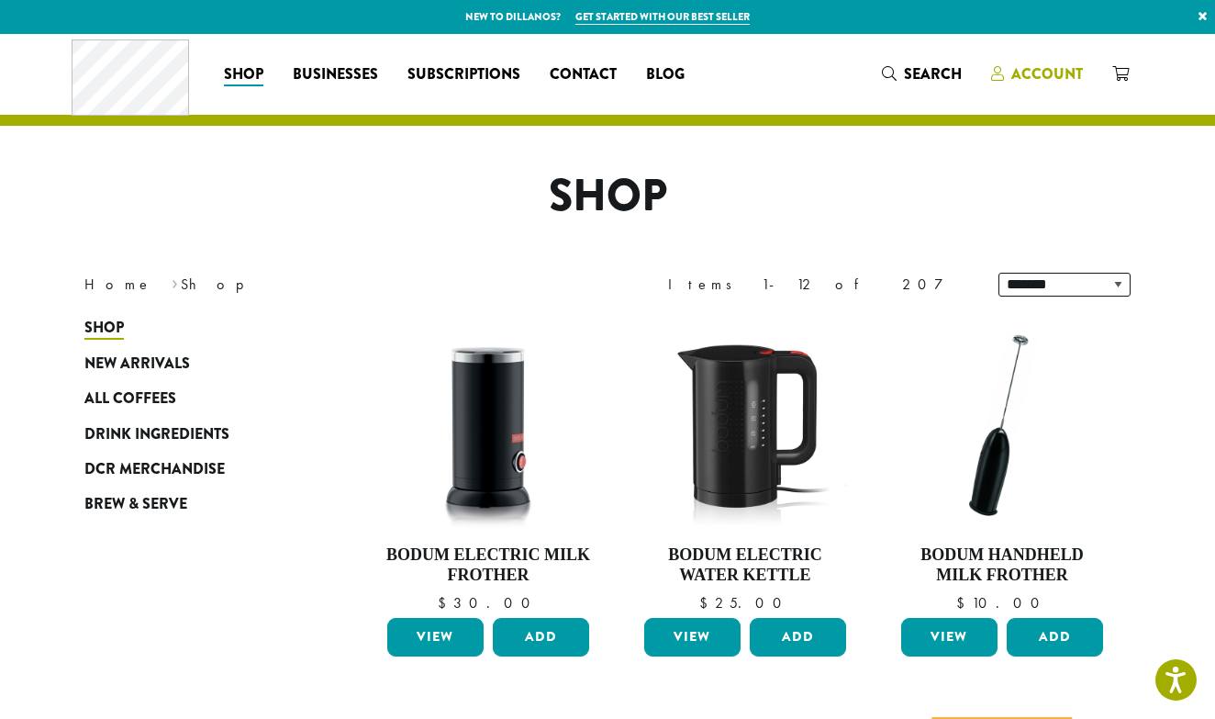
click at [1012, 72] on span "Account" at bounding box center [1047, 73] width 72 height 21
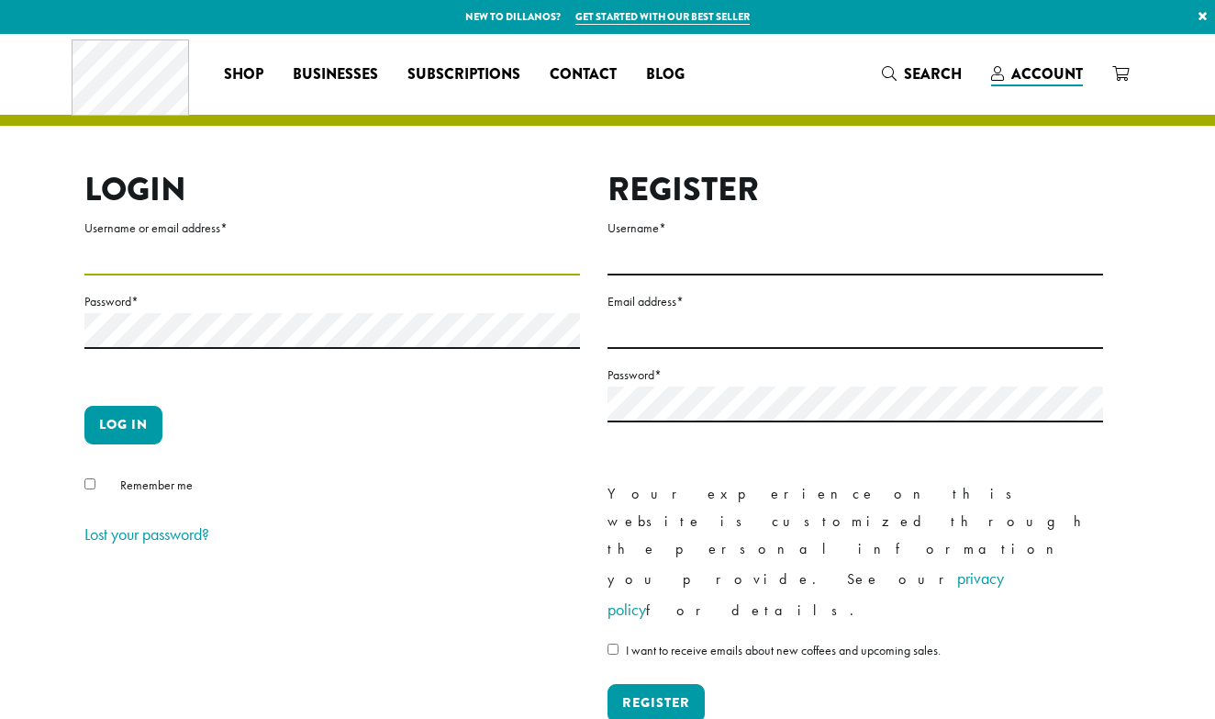
click at [1054, 69] on span "Account" at bounding box center [1047, 73] width 72 height 21
type input "**********"
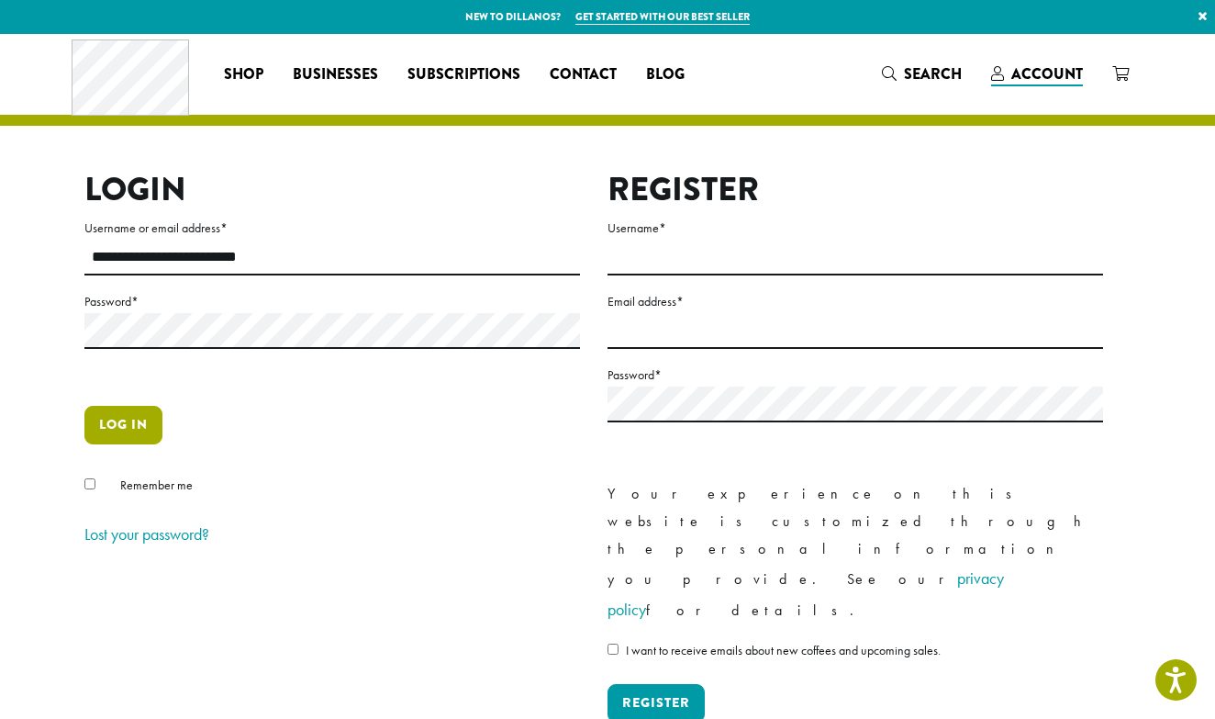
click at [125, 418] on button "Log in" at bounding box center [123, 425] width 78 height 39
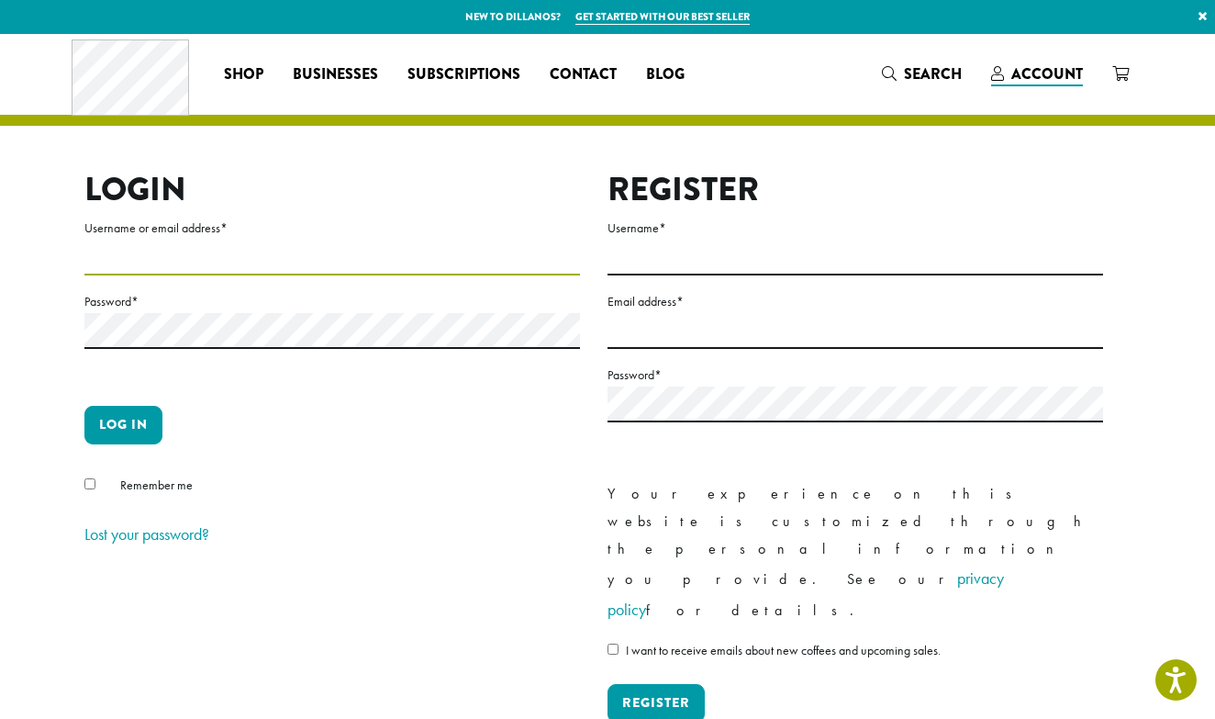
type input "**********"
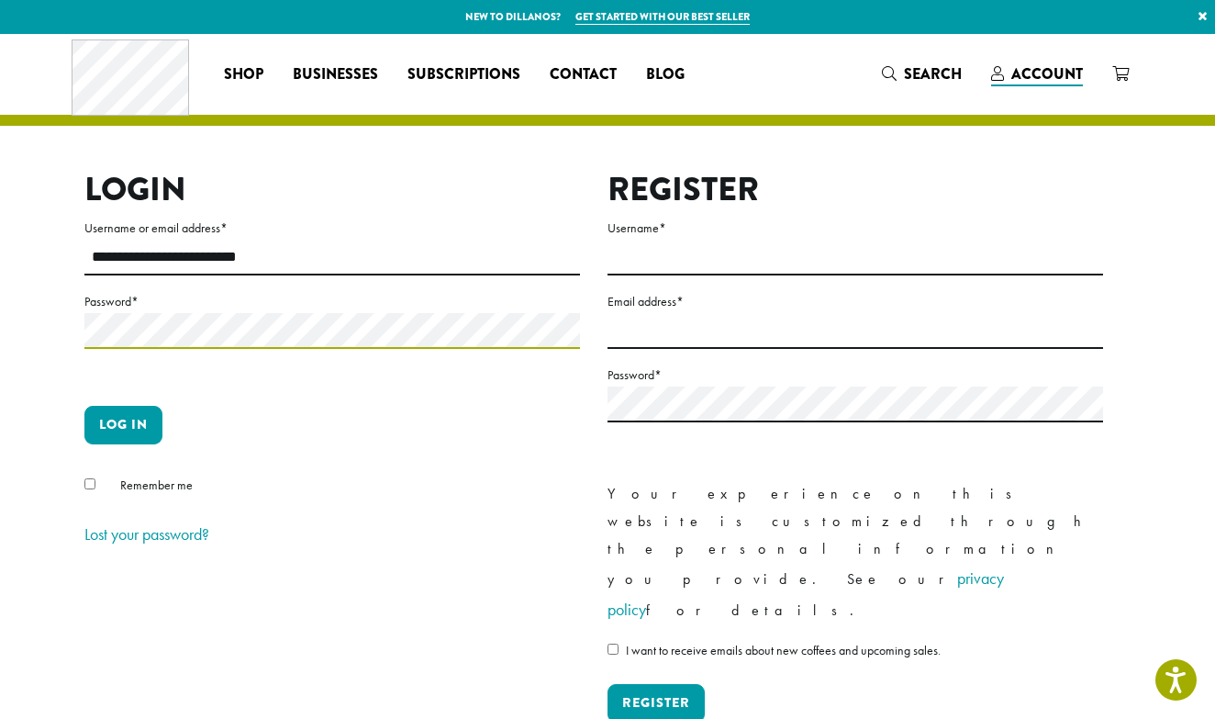
click at [123, 424] on button "Log in" at bounding box center [123, 425] width 78 height 39
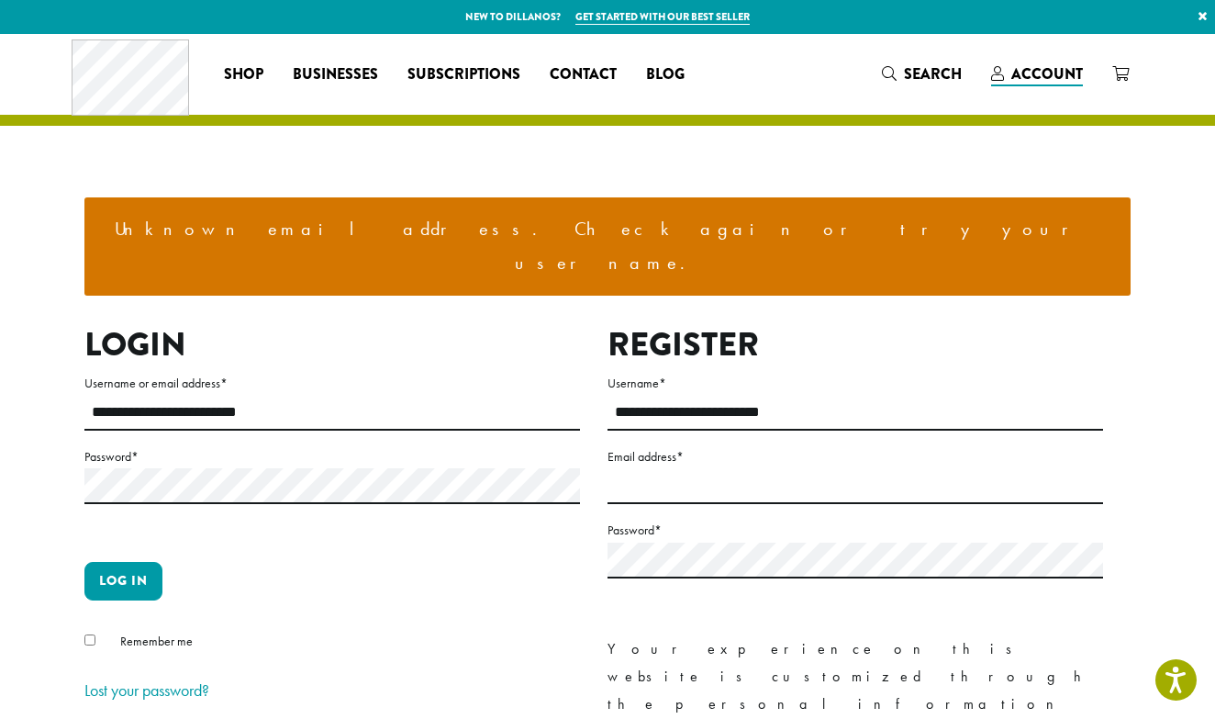
click at [217, 445] on label "Password *" at bounding box center [332, 456] width 496 height 23
click at [123, 562] on button "Log in" at bounding box center [123, 581] width 78 height 39
